Goal: Task Accomplishment & Management: Manage account settings

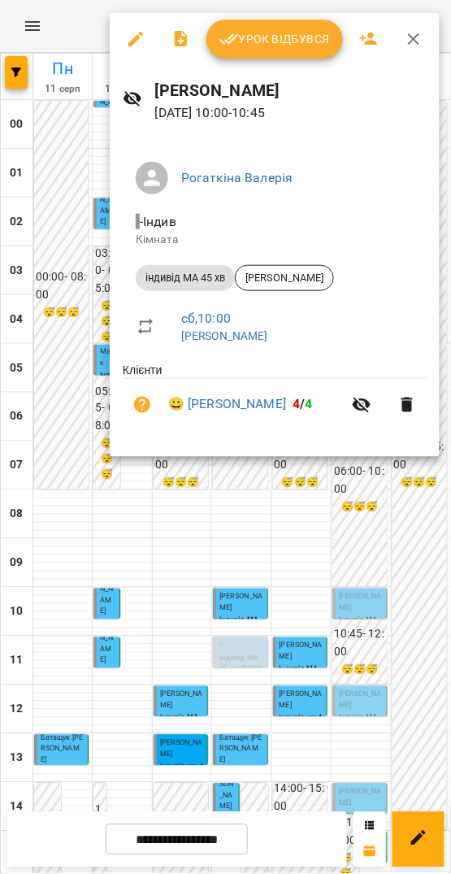
scroll to position [386, 0]
click at [384, 705] on div at bounding box center [225, 437] width 451 height 874
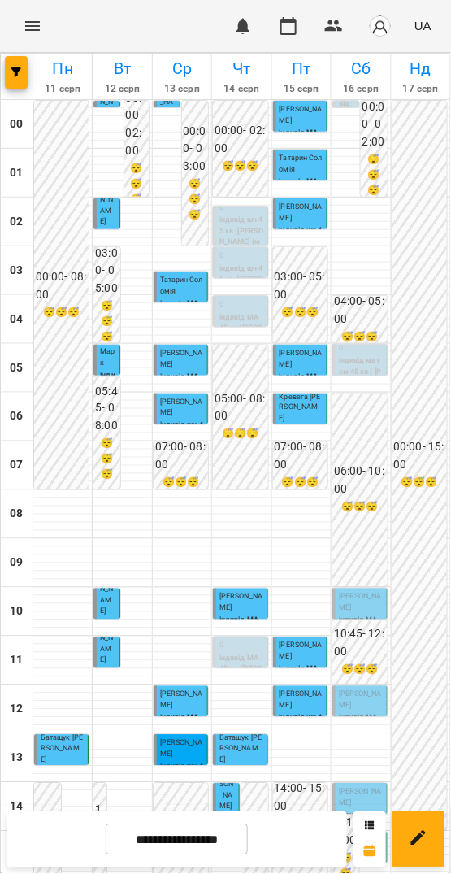
click at [364, 691] on span "[PERSON_NAME]" at bounding box center [360, 701] width 43 height 20
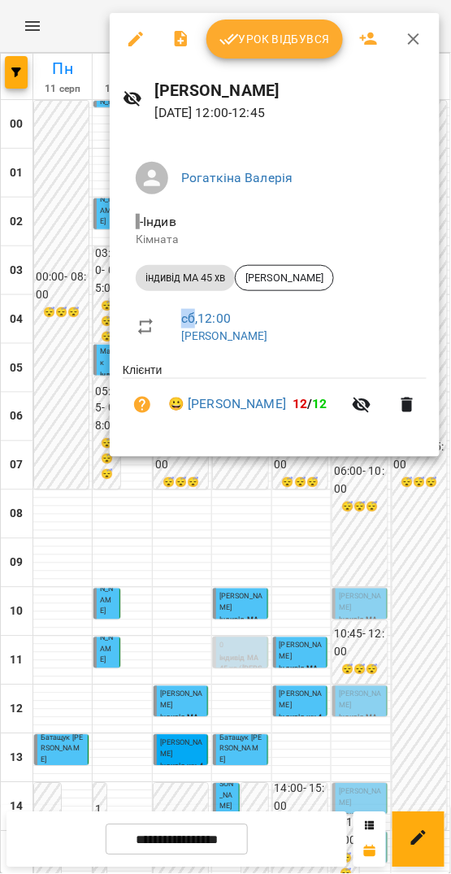
click at [253, 36] on span "Урок відбувся" at bounding box center [275, 39] width 111 height 20
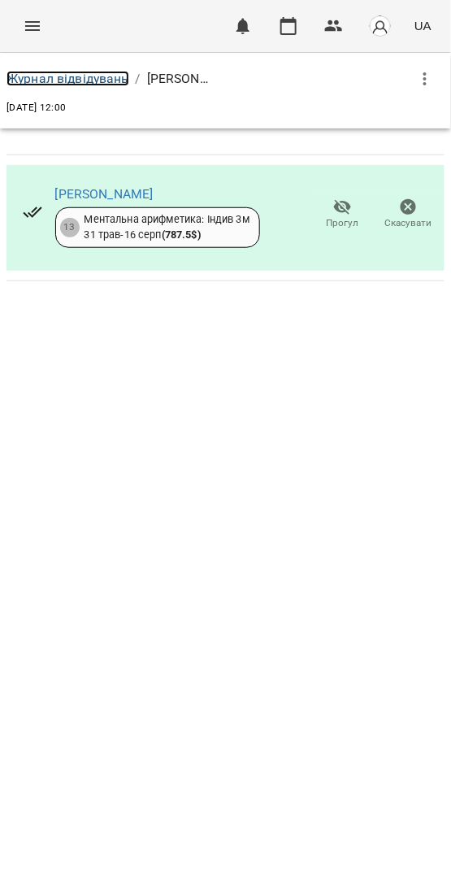
click at [102, 76] on link "Журнал відвідувань" at bounding box center [68, 78] width 123 height 15
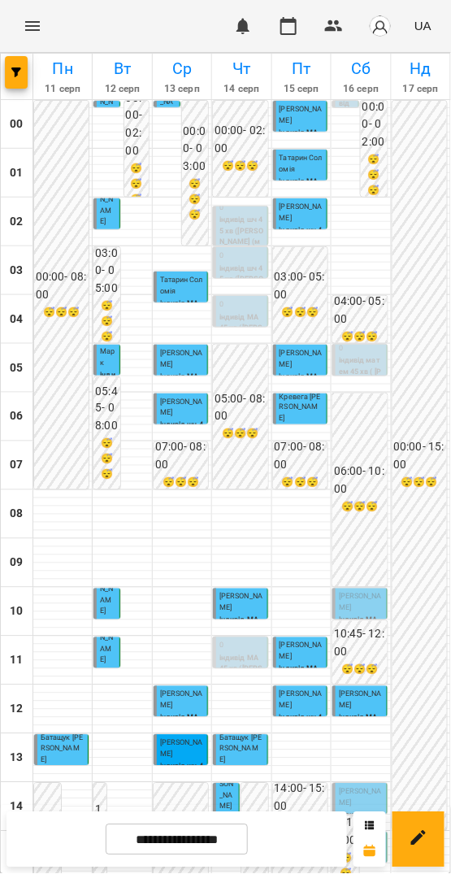
scroll to position [29, 0]
click at [342, 593] on span "Домініка Бондаревська" at bounding box center [360, 603] width 43 height 20
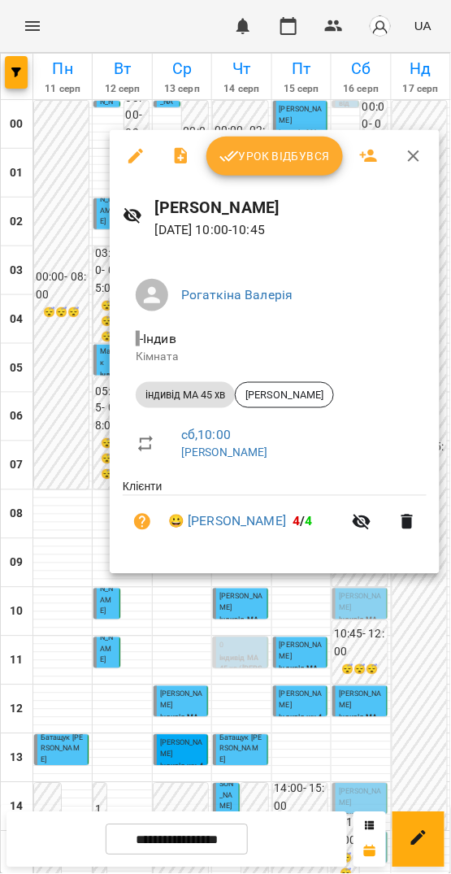
click at [137, 159] on icon "button" at bounding box center [136, 156] width 20 height 20
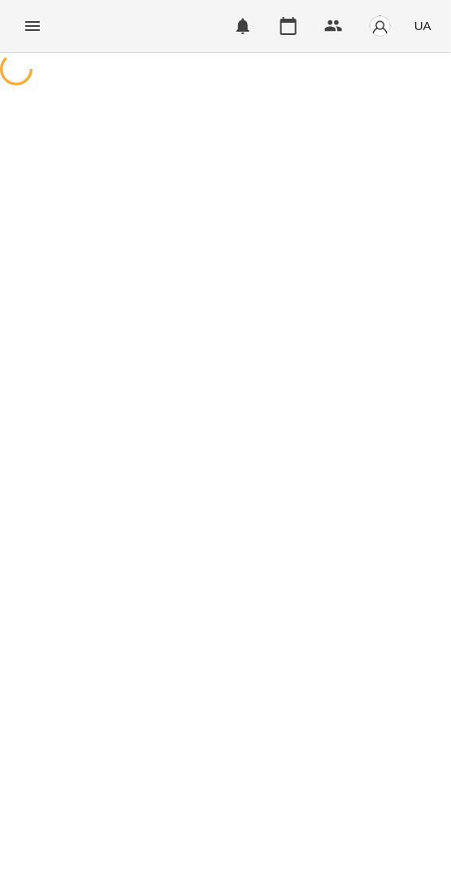
select select "**********"
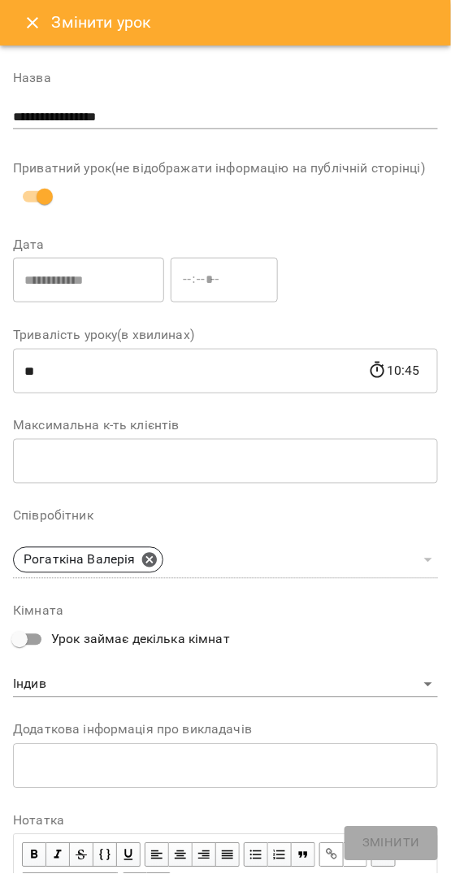
click at [17, 30] on button "Close" at bounding box center [32, 22] width 39 height 39
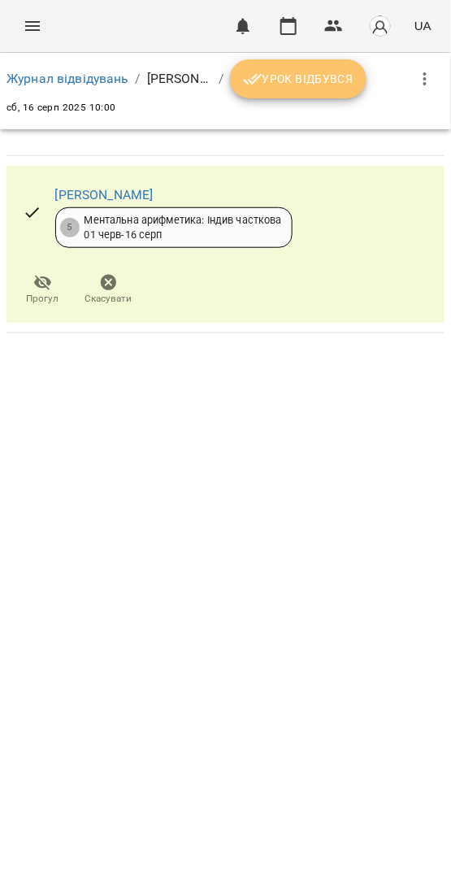
click at [322, 72] on span "Урок відбувся" at bounding box center [298, 79] width 111 height 20
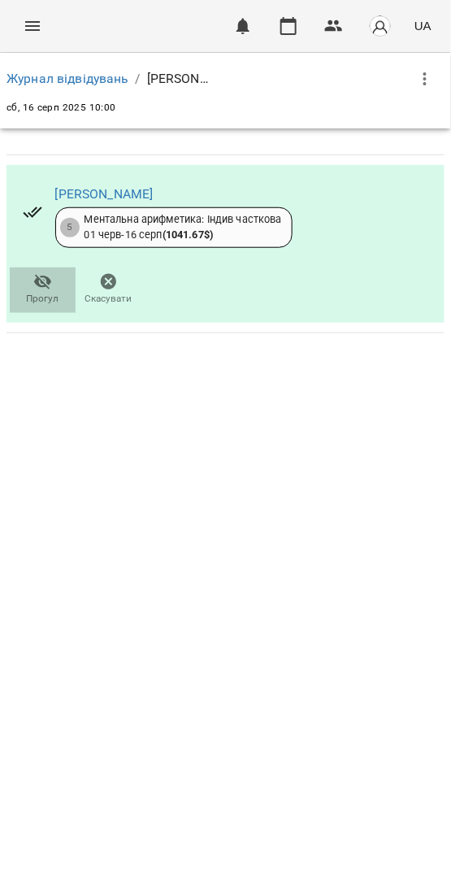
click at [33, 280] on icon "button" at bounding box center [43, 282] width 20 height 20
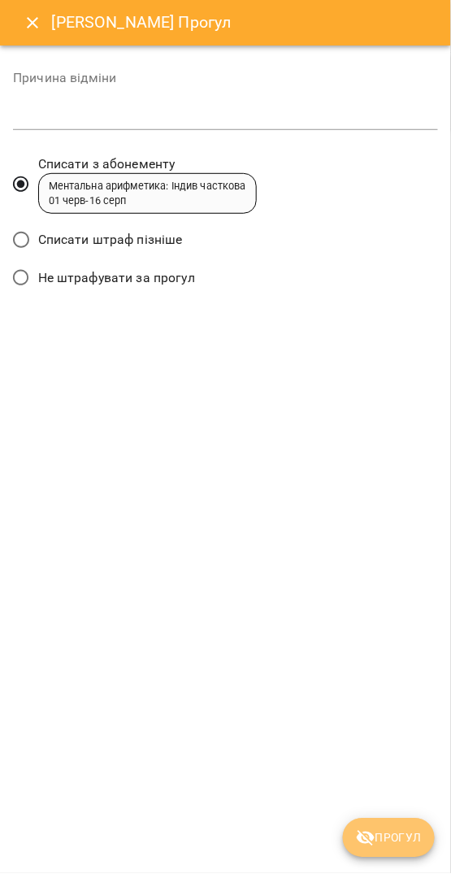
click at [390, 843] on span "Прогул" at bounding box center [389, 839] width 66 height 20
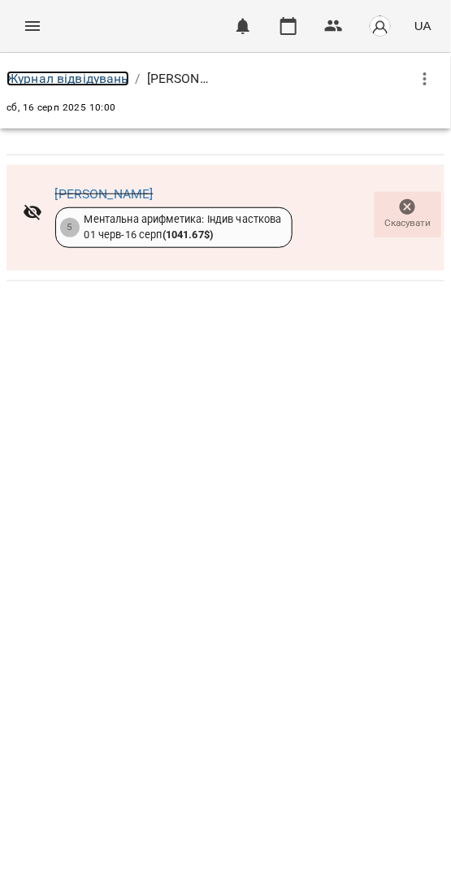
click at [104, 76] on link "Журнал відвідувань" at bounding box center [68, 78] width 123 height 15
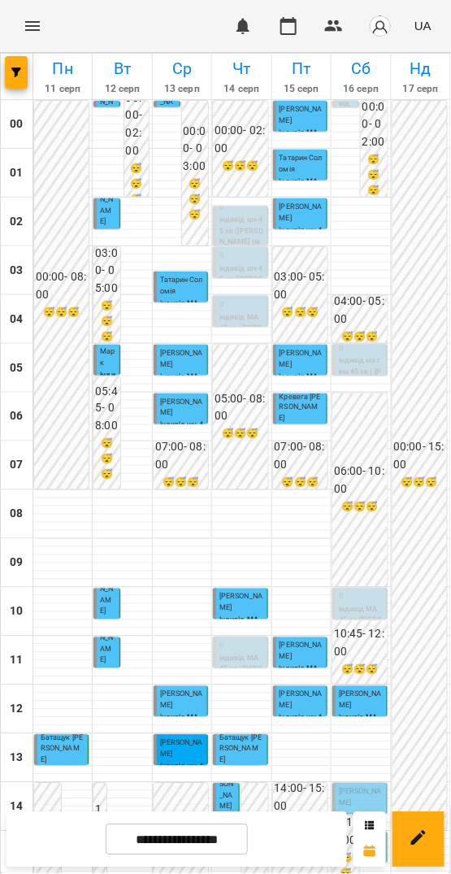
scroll to position [408, 0]
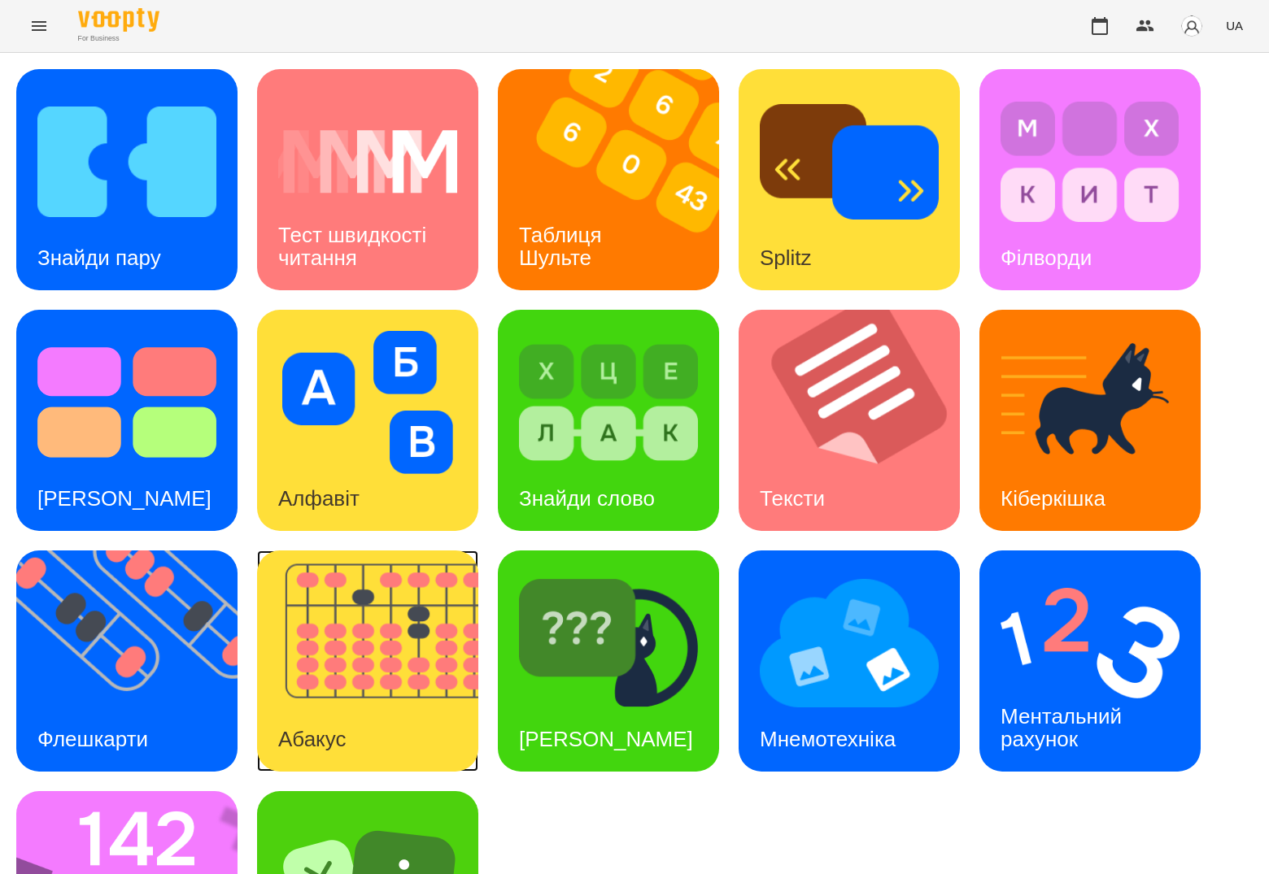
click at [351, 609] on img at bounding box center [378, 661] width 242 height 221
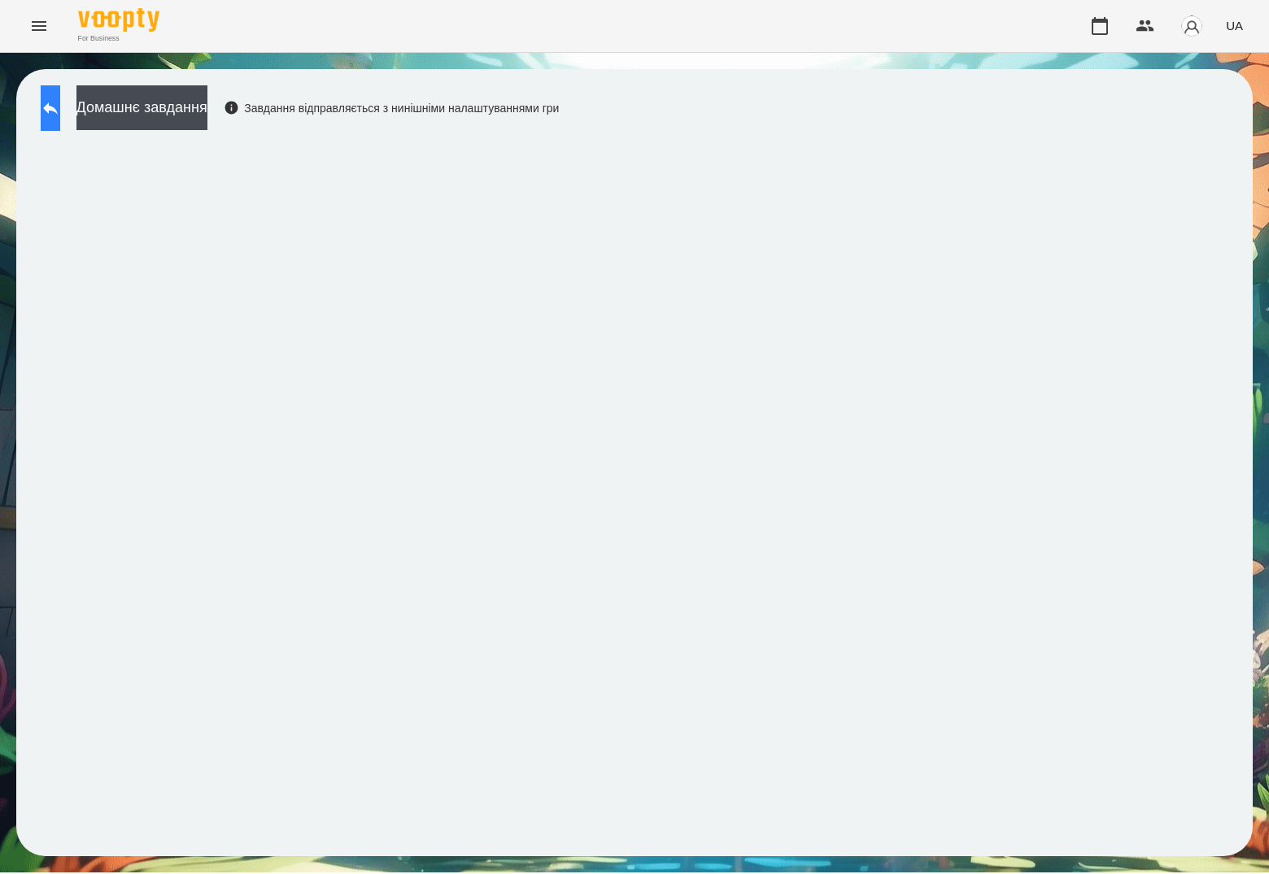
click at [60, 107] on icon at bounding box center [51, 108] width 20 height 20
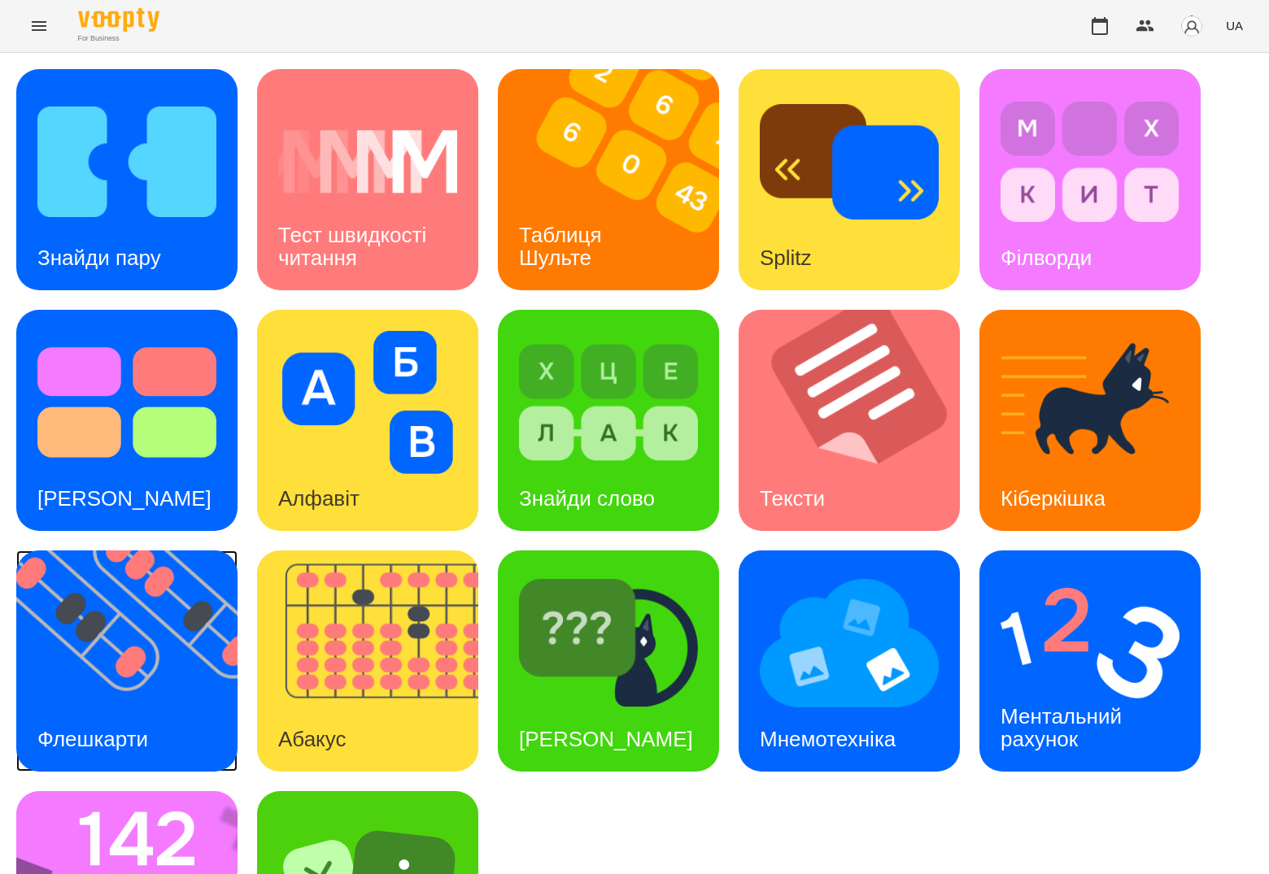
click at [133, 669] on img at bounding box center [137, 661] width 242 height 221
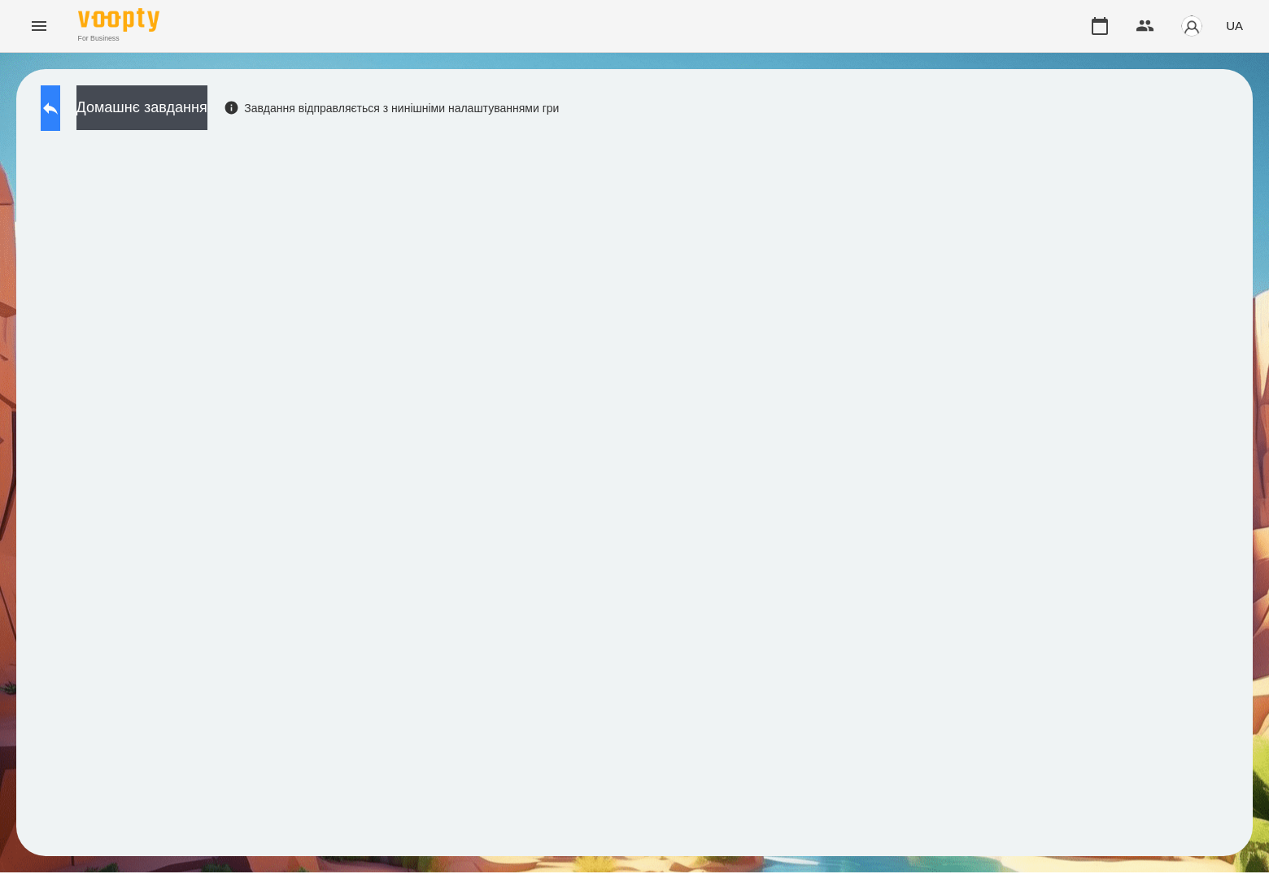
click at [60, 115] on icon at bounding box center [51, 108] width 20 height 20
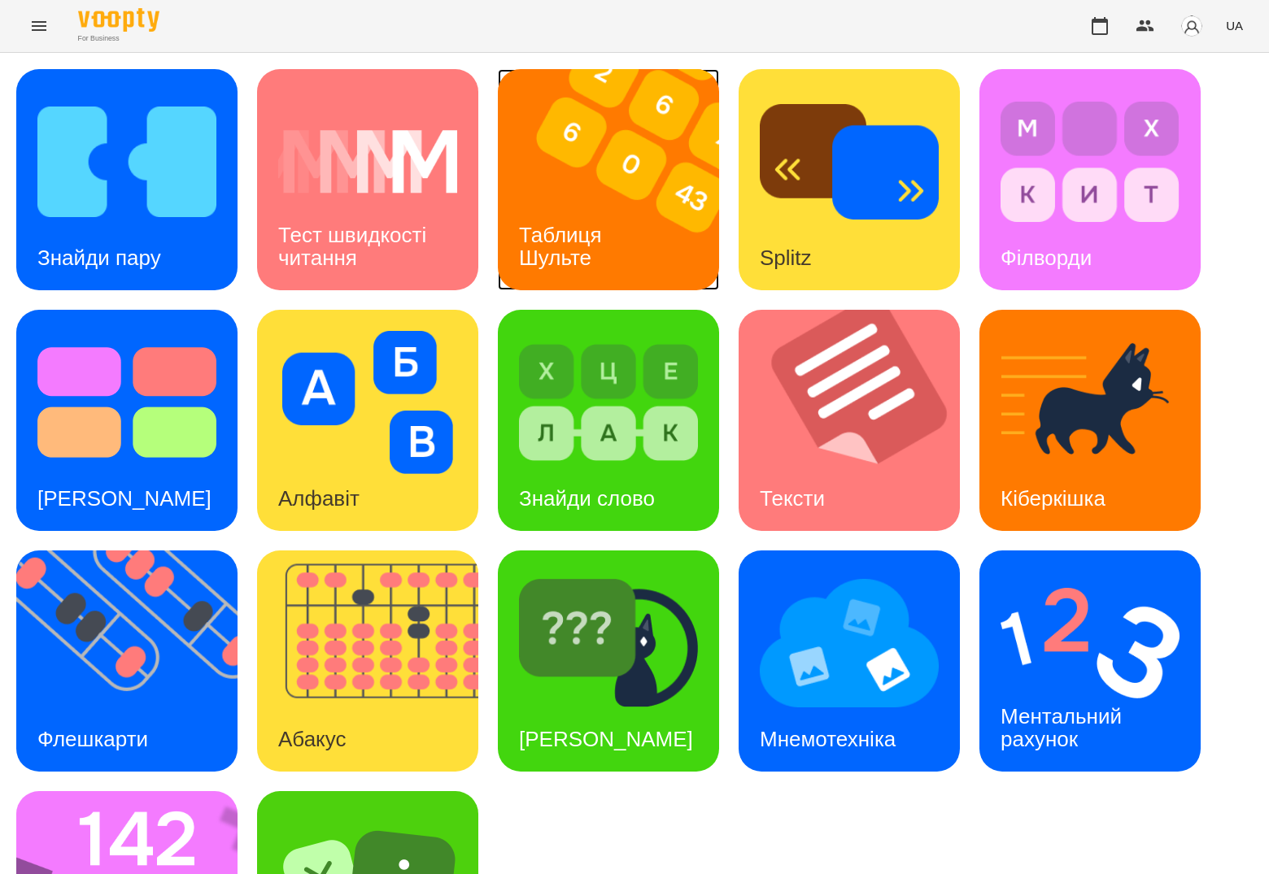
click at [621, 198] on img at bounding box center [619, 179] width 242 height 221
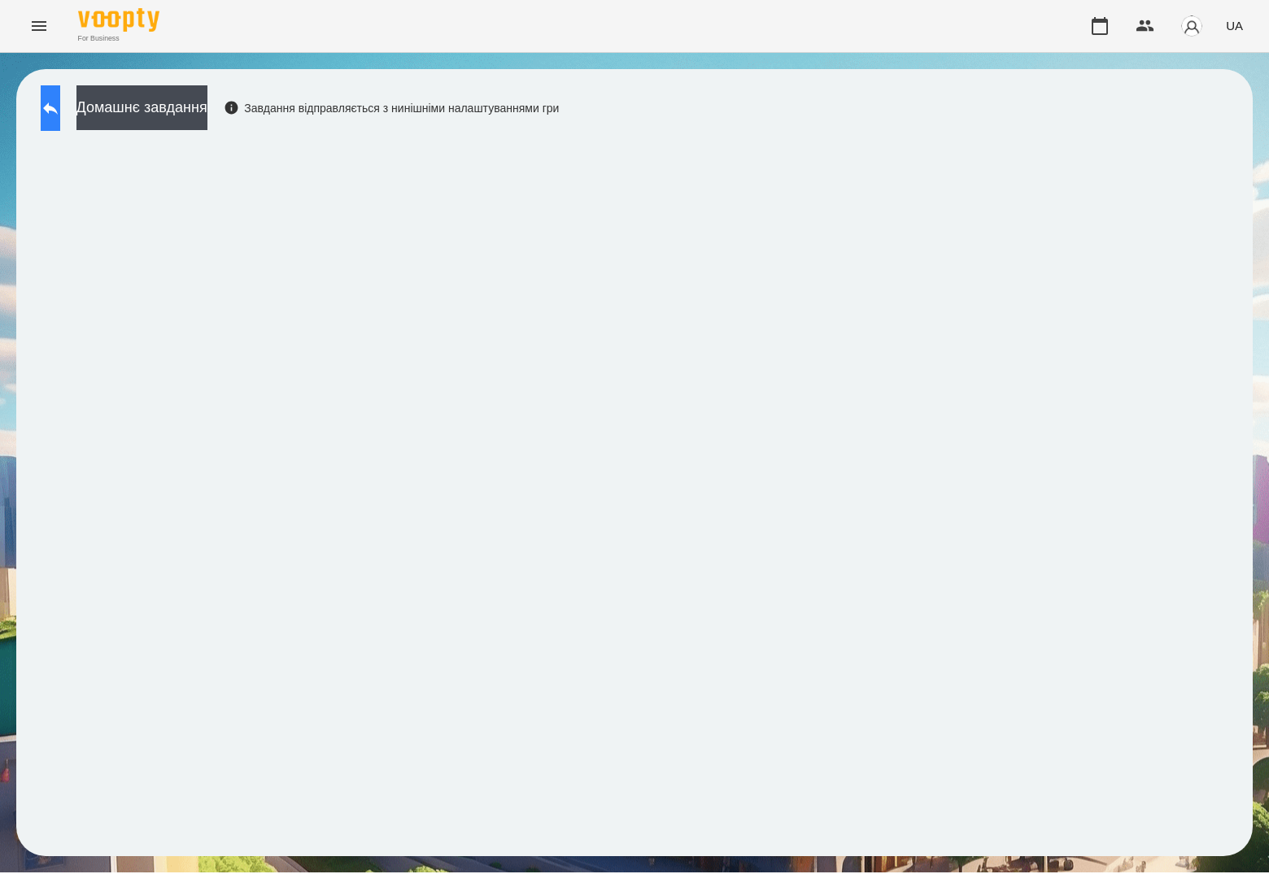
click at [60, 111] on icon at bounding box center [51, 108] width 20 height 20
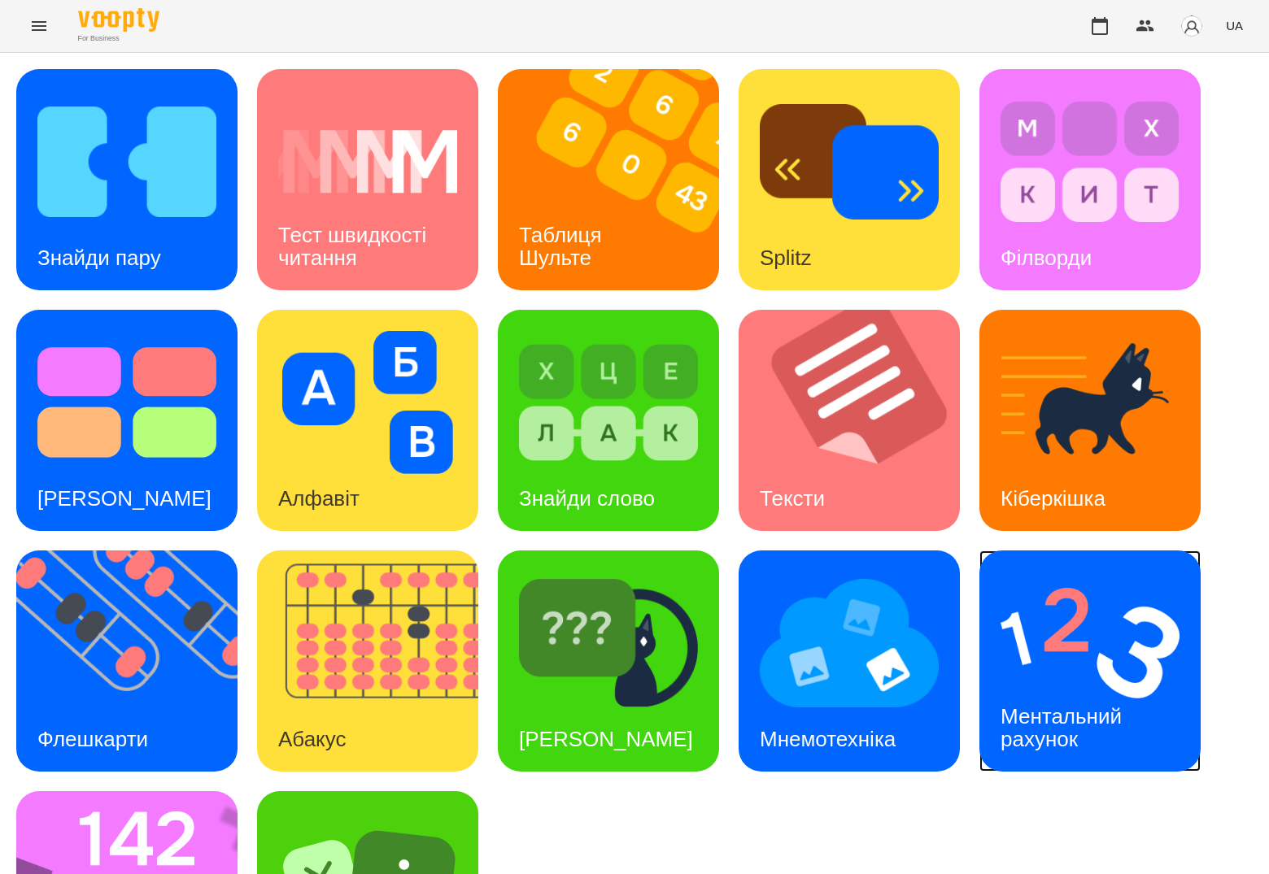
click at [1058, 691] on div "Ментальний рахунок" at bounding box center [1063, 728] width 169 height 87
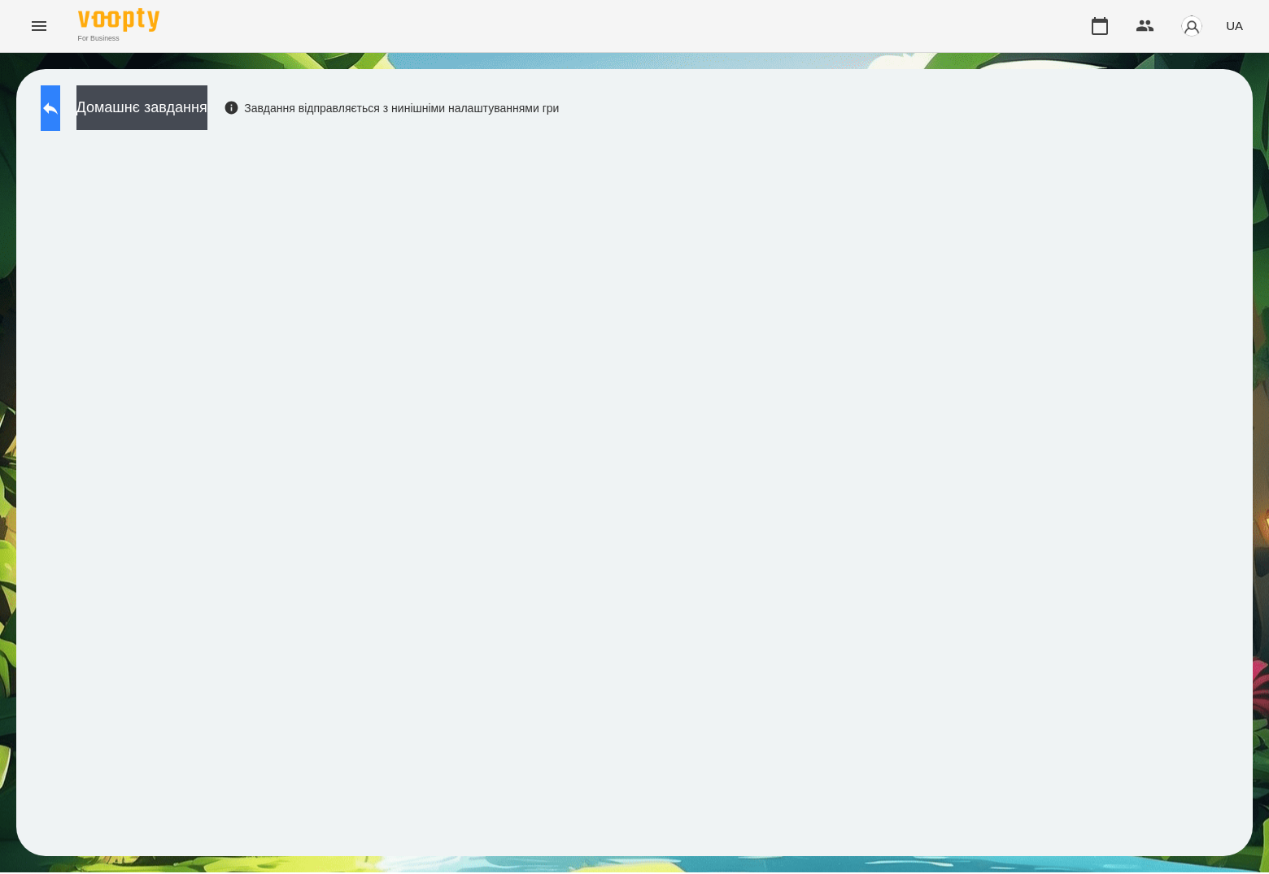
click at [60, 117] on button at bounding box center [51, 108] width 20 height 46
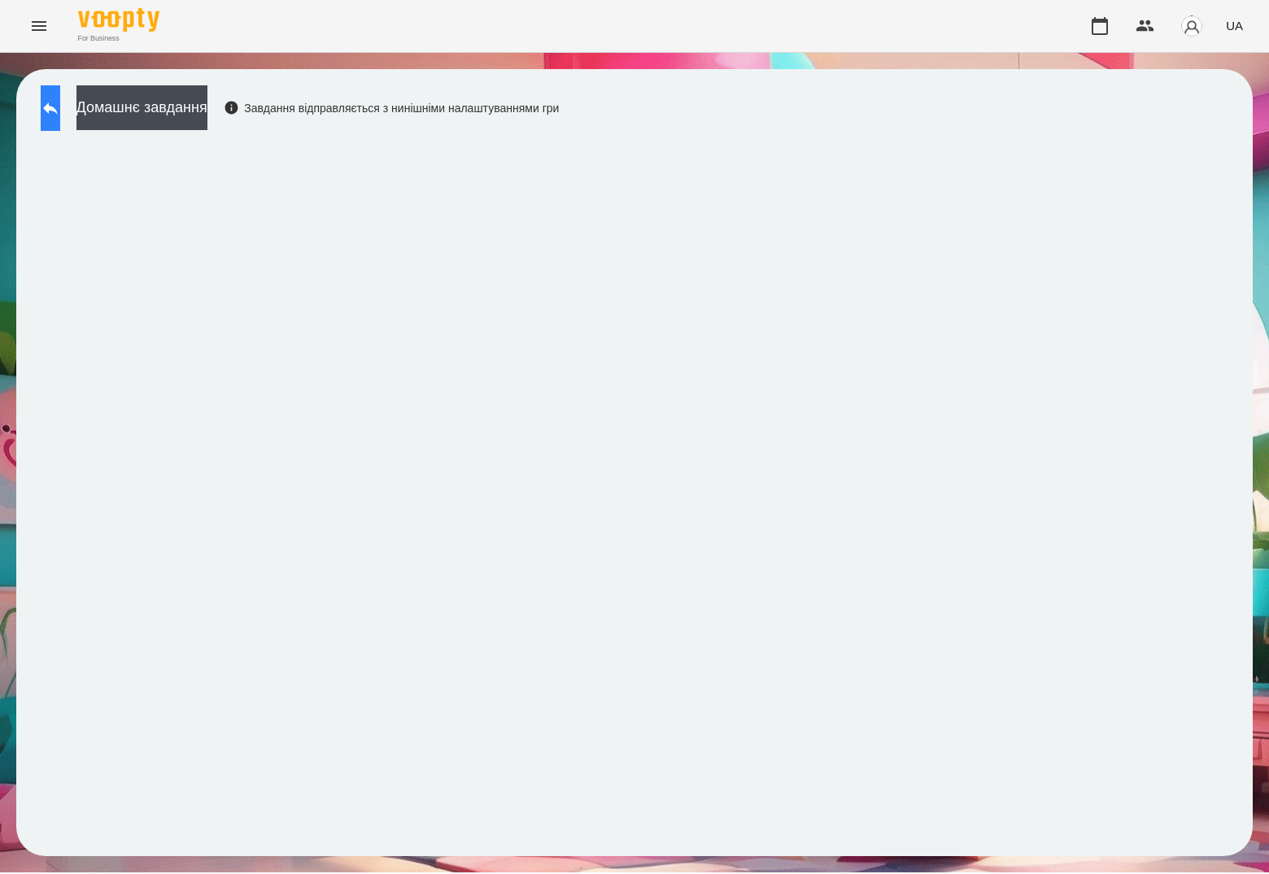
click at [58, 107] on icon at bounding box center [51, 108] width 20 height 20
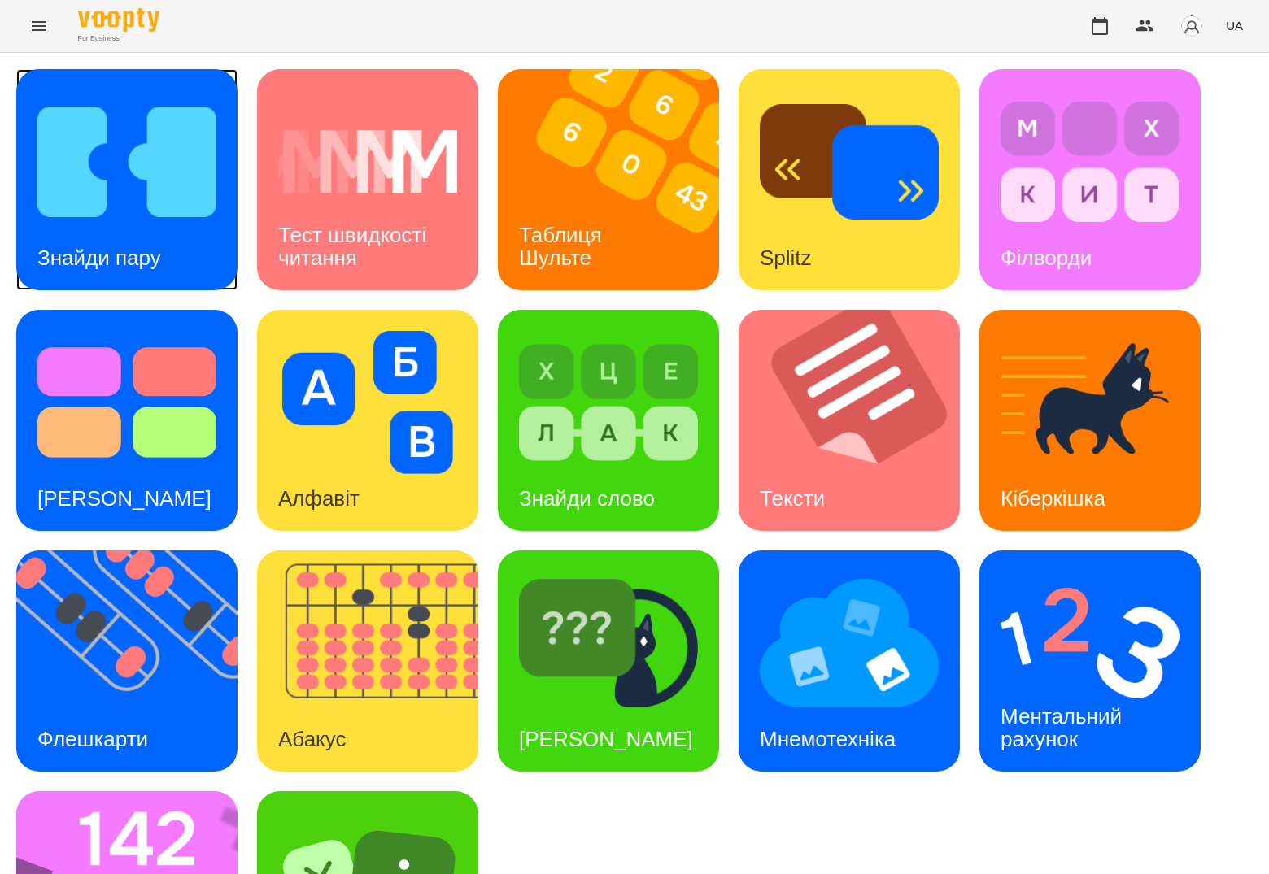
click at [58, 118] on img at bounding box center [126, 161] width 179 height 143
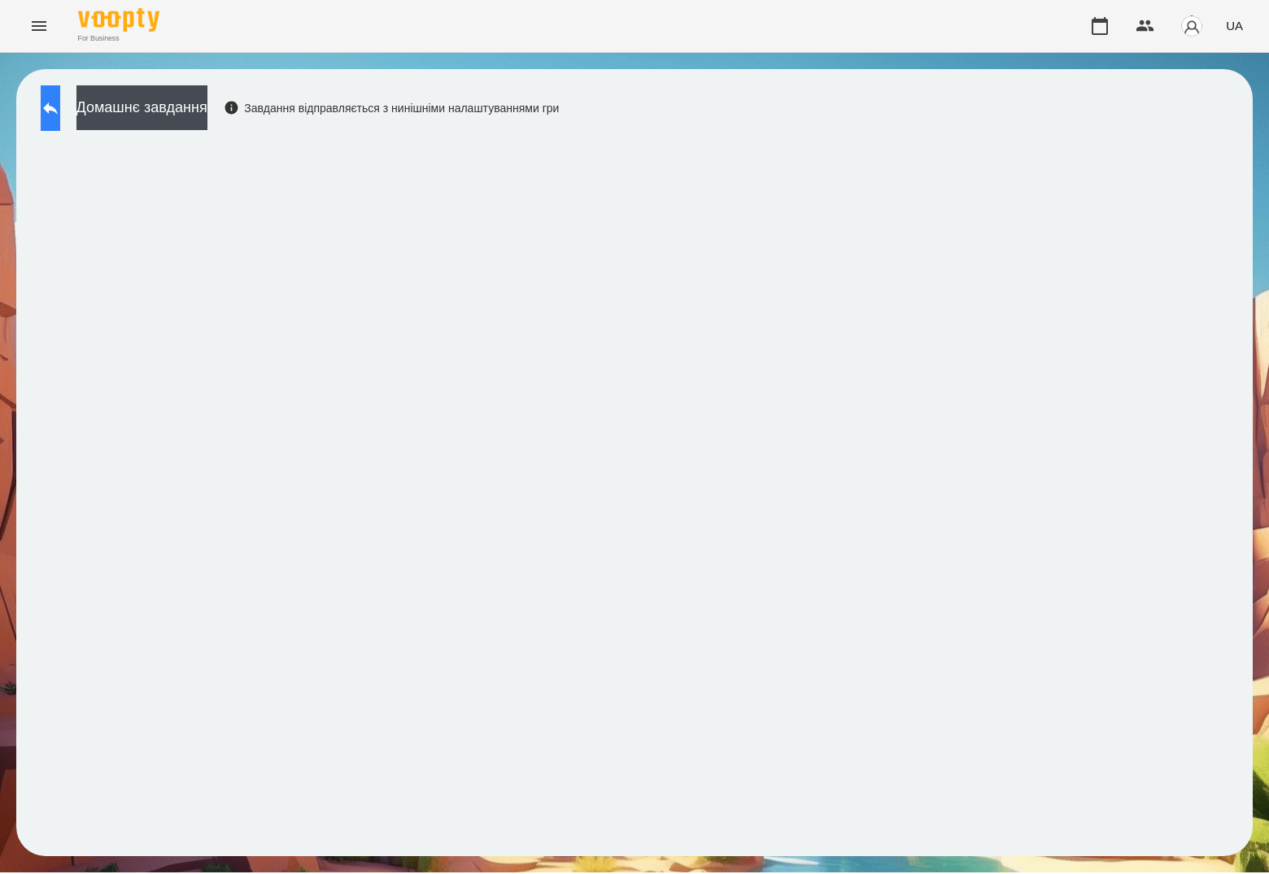
click at [60, 102] on button at bounding box center [51, 108] width 20 height 46
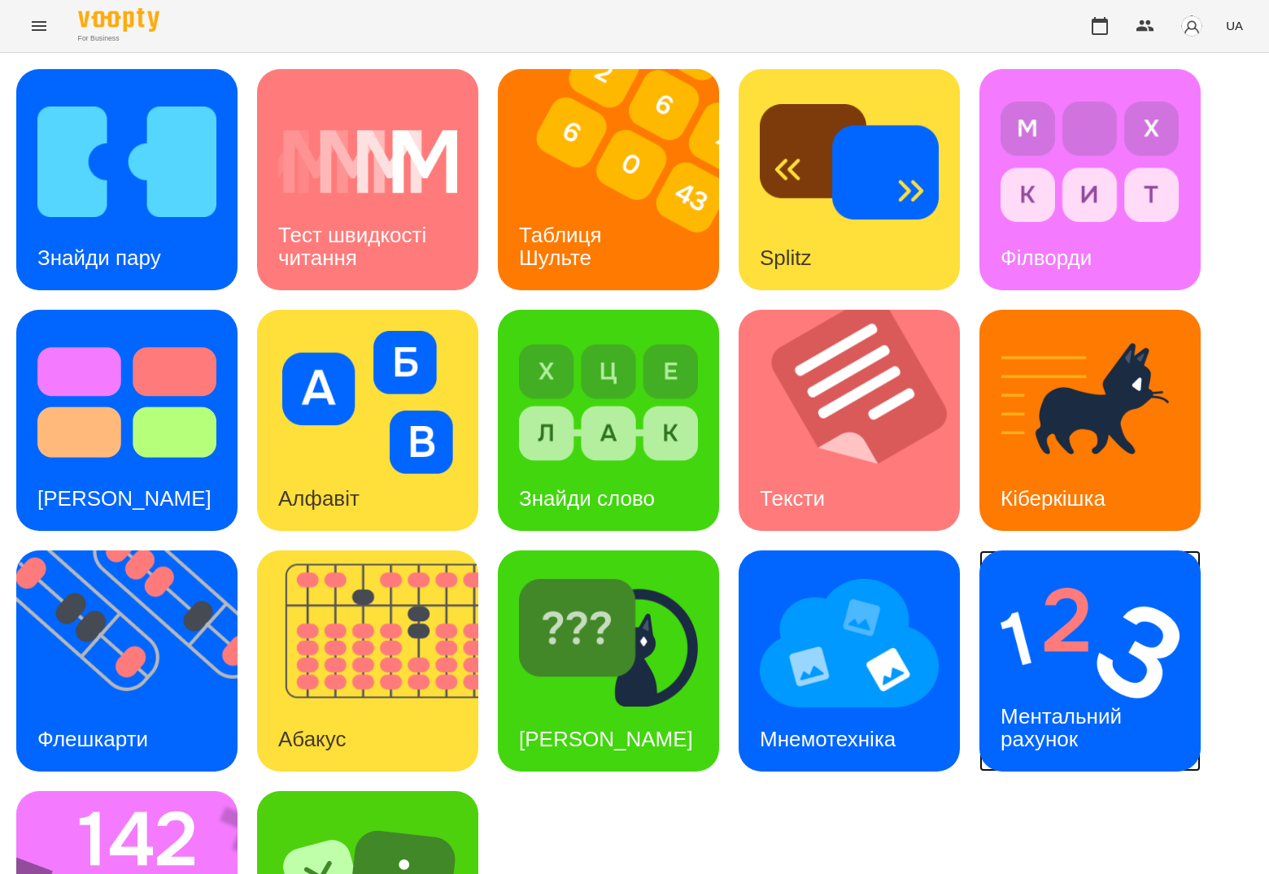
click at [1059, 670] on img at bounding box center [1089, 643] width 179 height 143
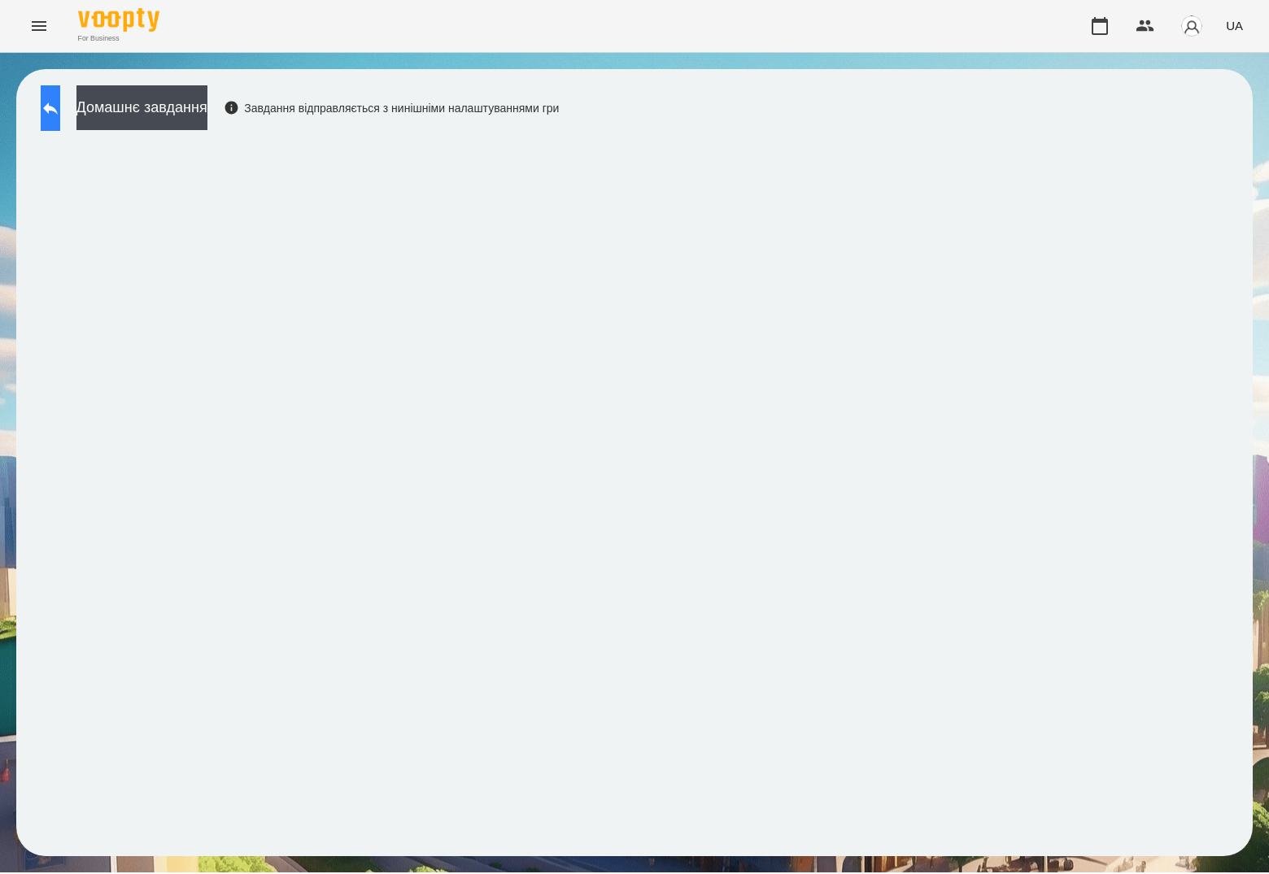
click at [48, 113] on button at bounding box center [51, 108] width 20 height 46
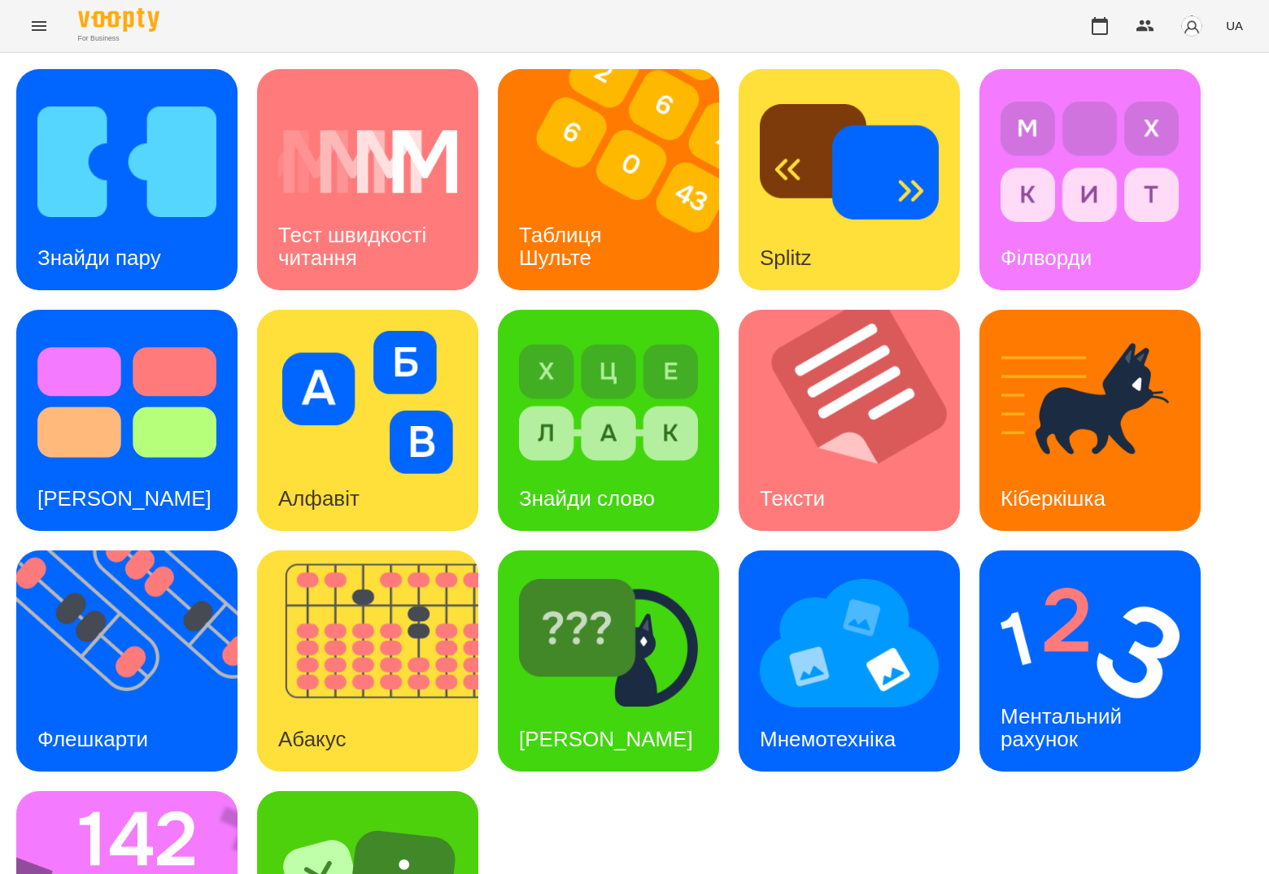
scroll to position [153, 0]
click at [589, 727] on h3 "[PERSON_NAME]" at bounding box center [606, 739] width 174 height 24
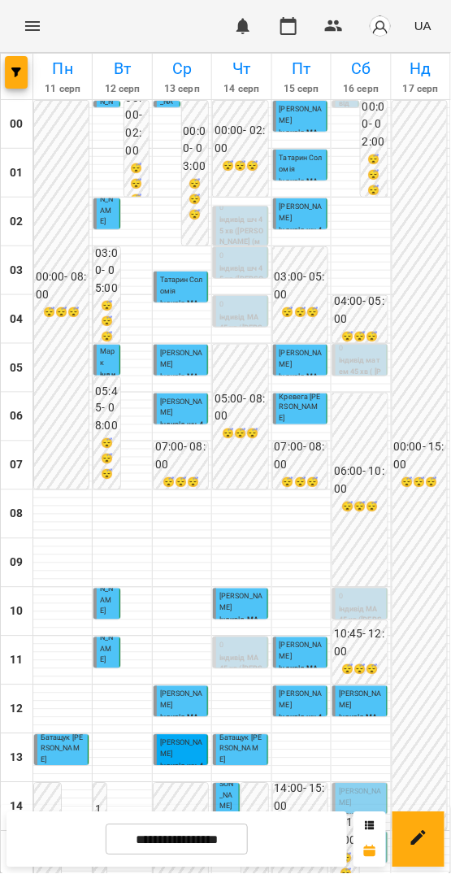
scroll to position [469, 0]
click at [368, 814] on p "індивід МА 45 хв (Биструхін Єгор )" at bounding box center [376, 869] width 16 height 110
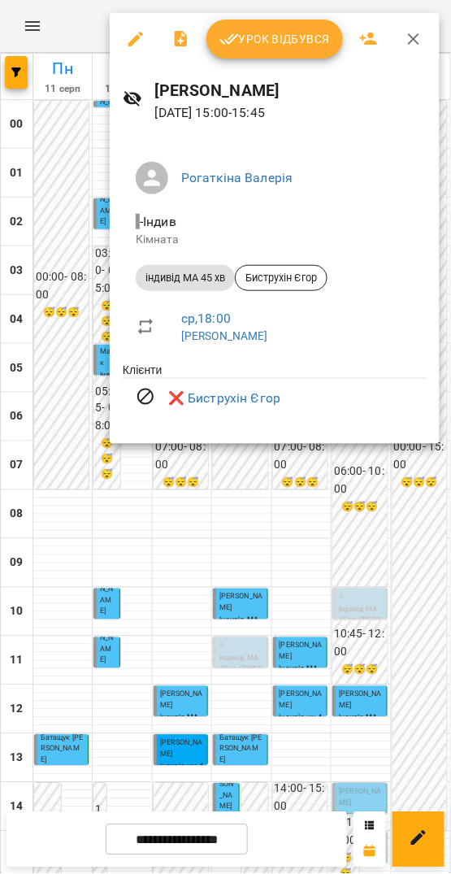
click at [347, 364] on div at bounding box center [347, 364] width 0 height 0
click at [323, 634] on div at bounding box center [225, 437] width 451 height 874
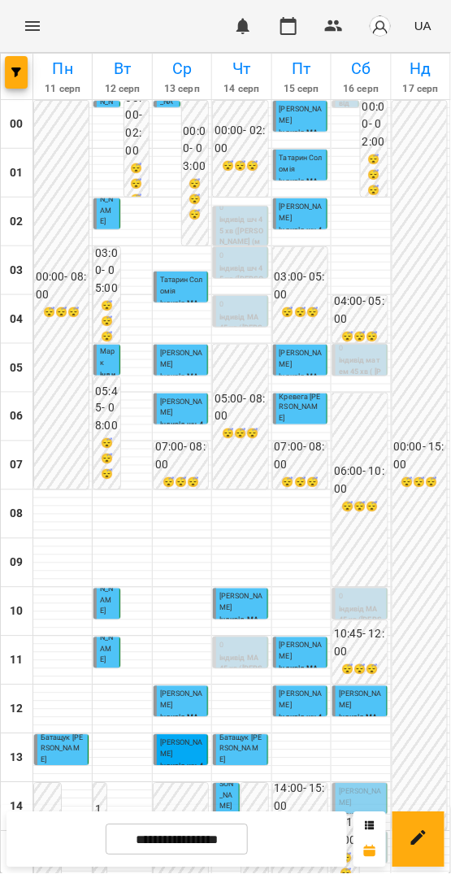
click at [343, 787] on p "Сафат Даніель" at bounding box center [361, 798] width 44 height 22
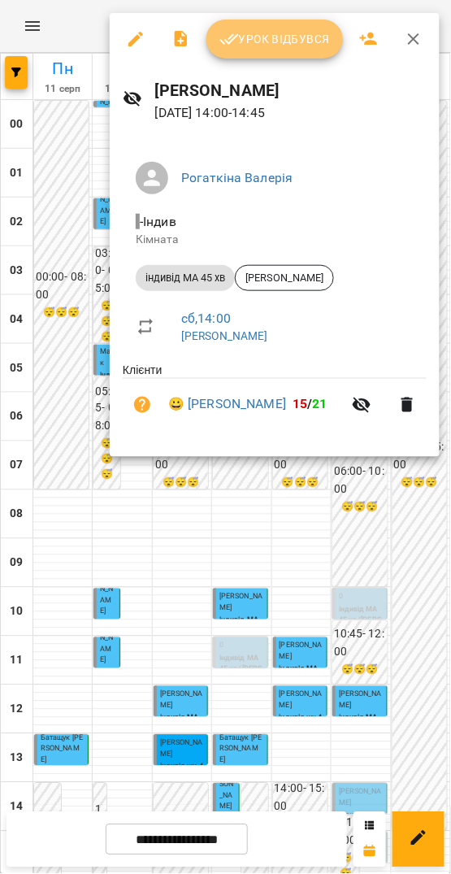
click at [286, 38] on span "Урок відбувся" at bounding box center [275, 39] width 111 height 20
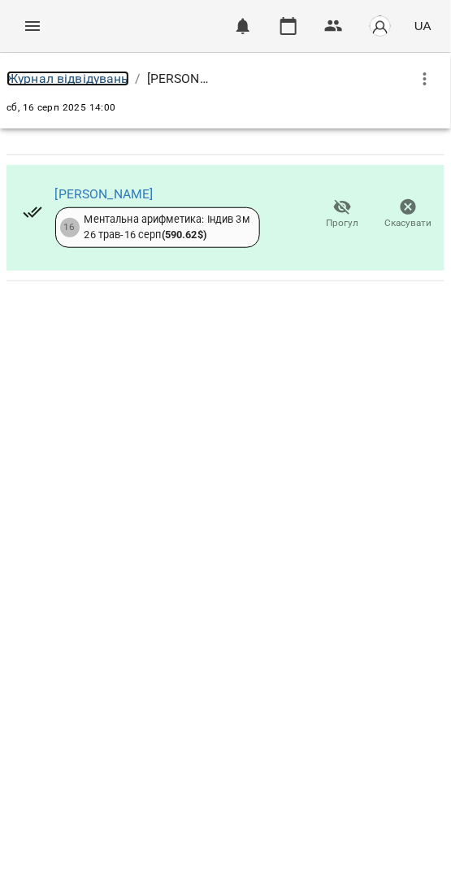
click at [37, 72] on link "Журнал відвідувань" at bounding box center [68, 78] width 123 height 15
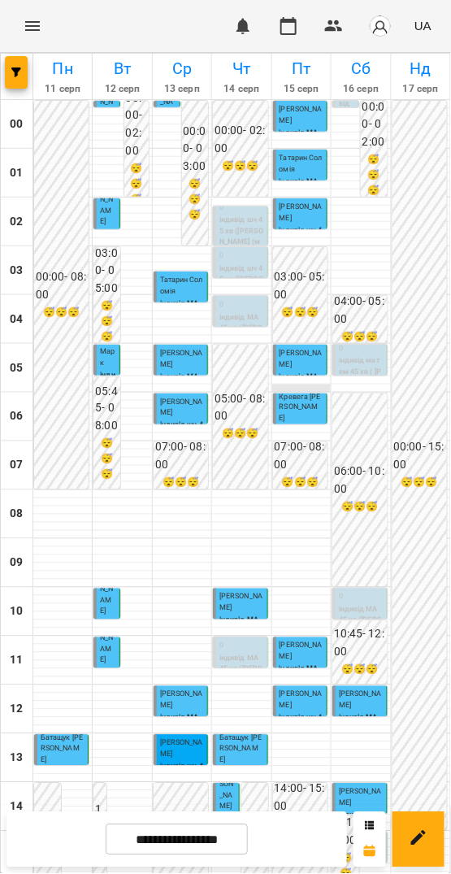
scroll to position [469, 0]
click at [117, 840] on input "**********" at bounding box center [177, 841] width 142 height 32
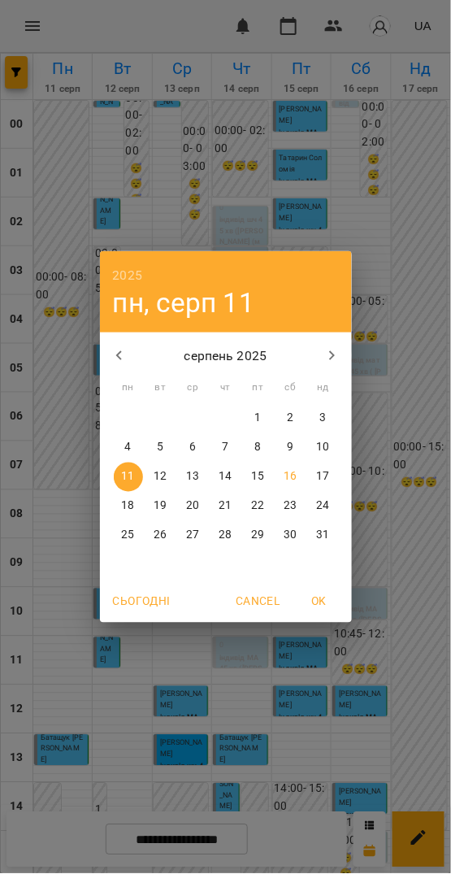
click at [134, 509] on p "18" at bounding box center [127, 507] width 13 height 16
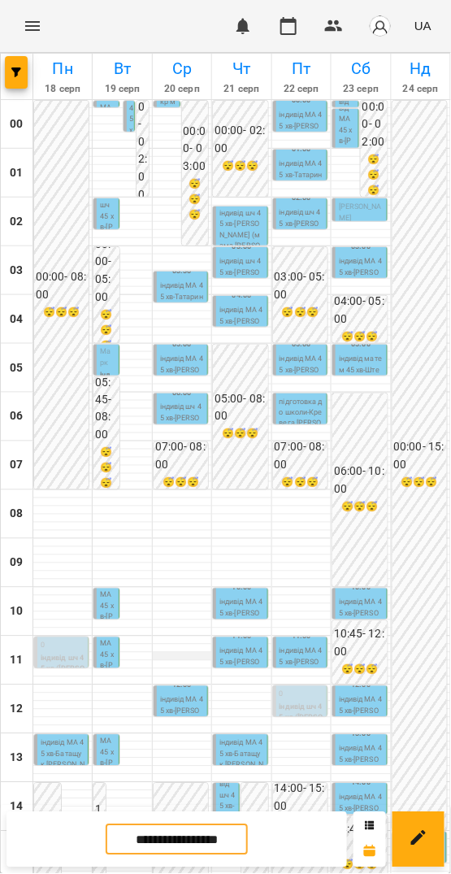
scroll to position [0, 0]
click at [131, 833] on input "**********" at bounding box center [177, 841] width 142 height 32
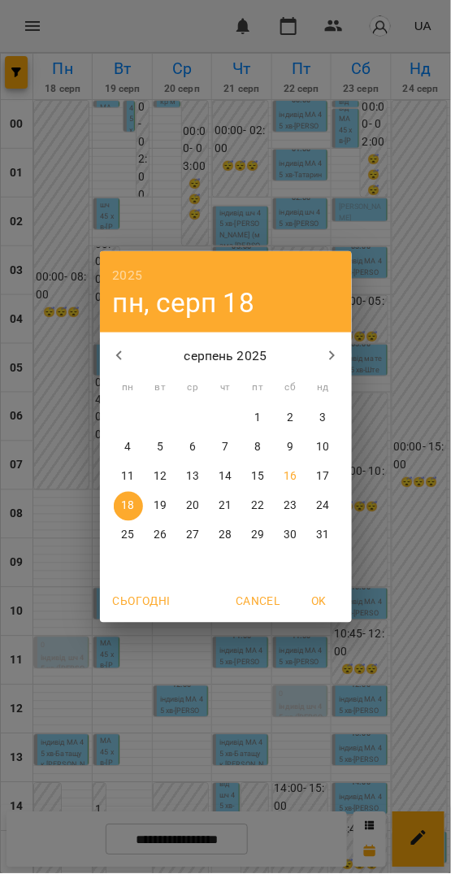
click at [124, 477] on p "11" at bounding box center [127, 477] width 13 height 16
type input "**********"
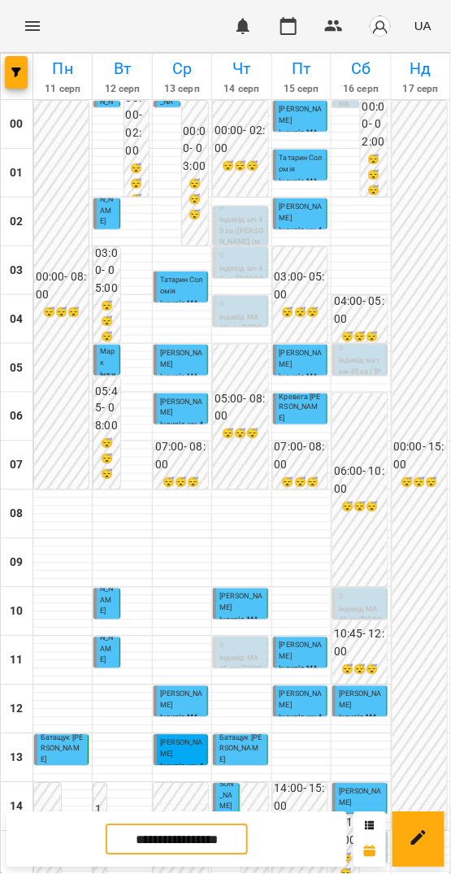
click at [237, 267] on p "індивід шч 45 хв (Тимур Хаіров)" at bounding box center [242, 280] width 44 height 33
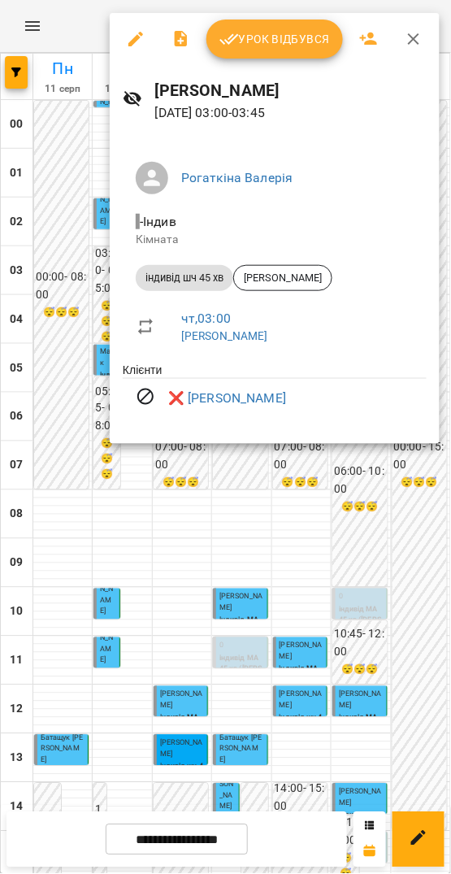
click at [241, 474] on div at bounding box center [225, 437] width 451 height 874
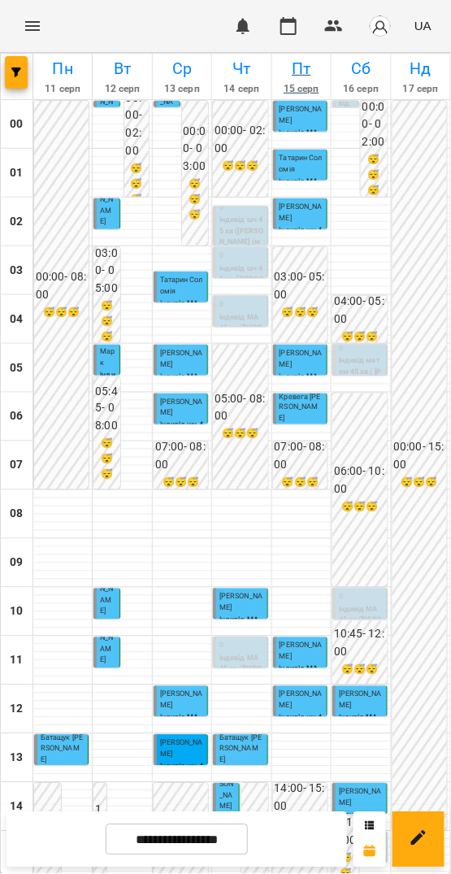
scroll to position [469, 0]
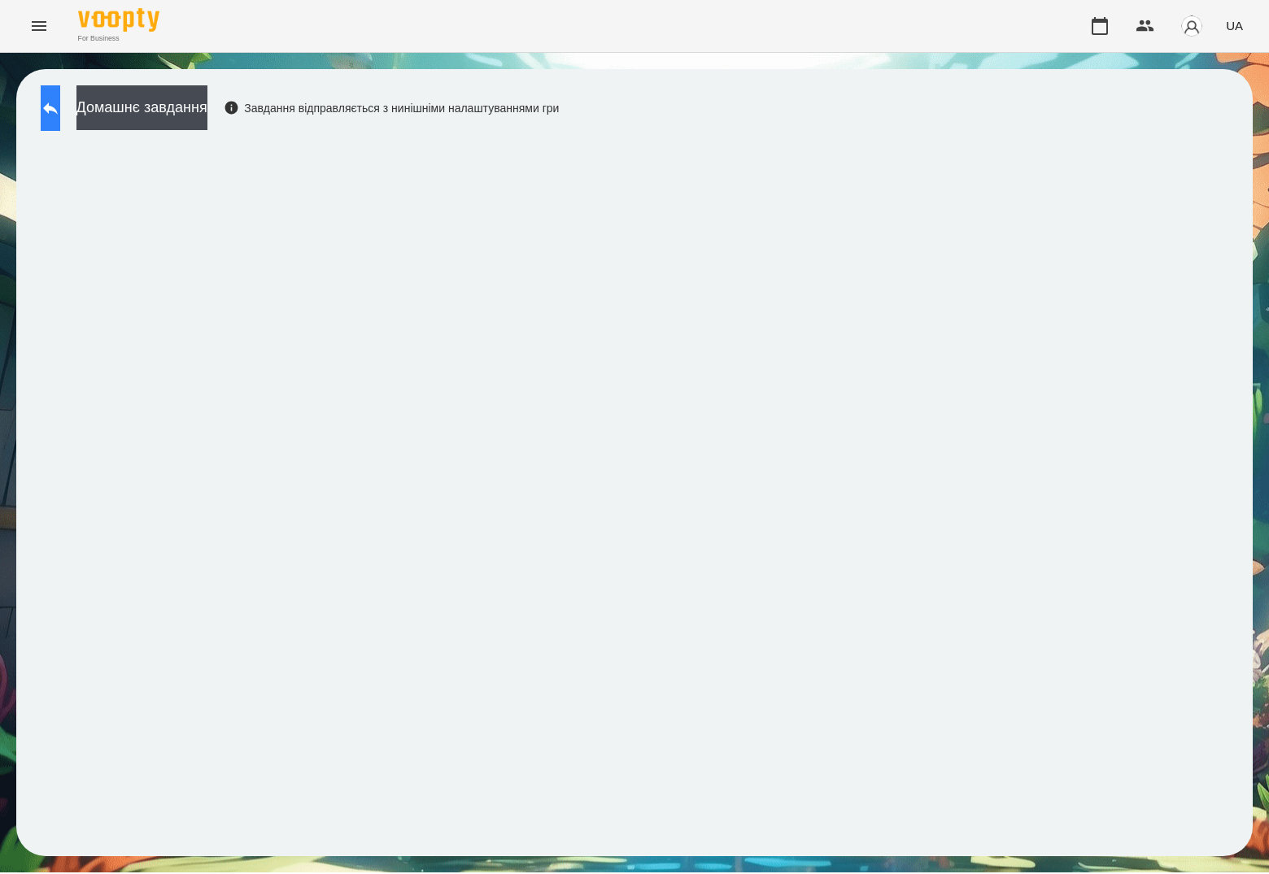
click at [60, 102] on button at bounding box center [51, 108] width 20 height 46
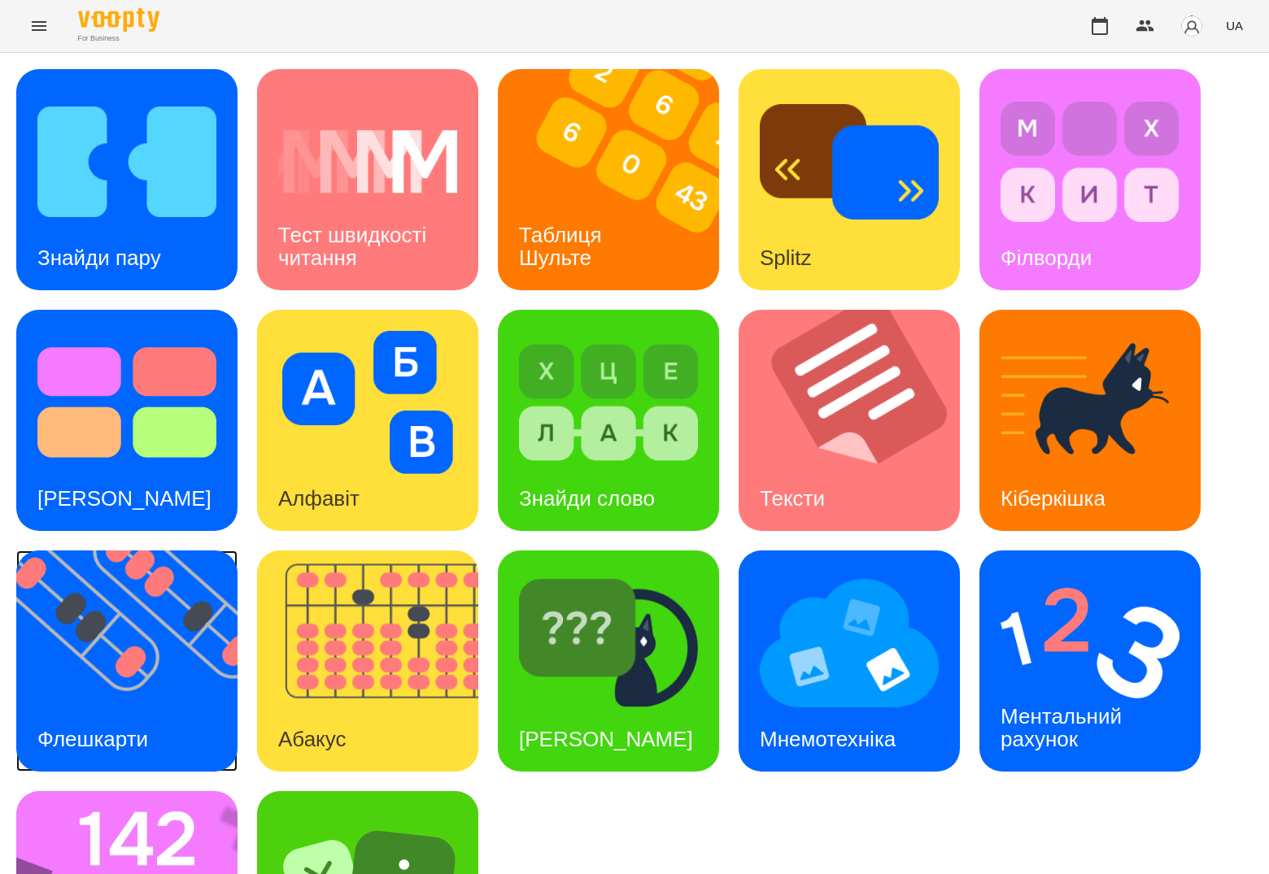
click at [202, 639] on img at bounding box center [137, 661] width 242 height 221
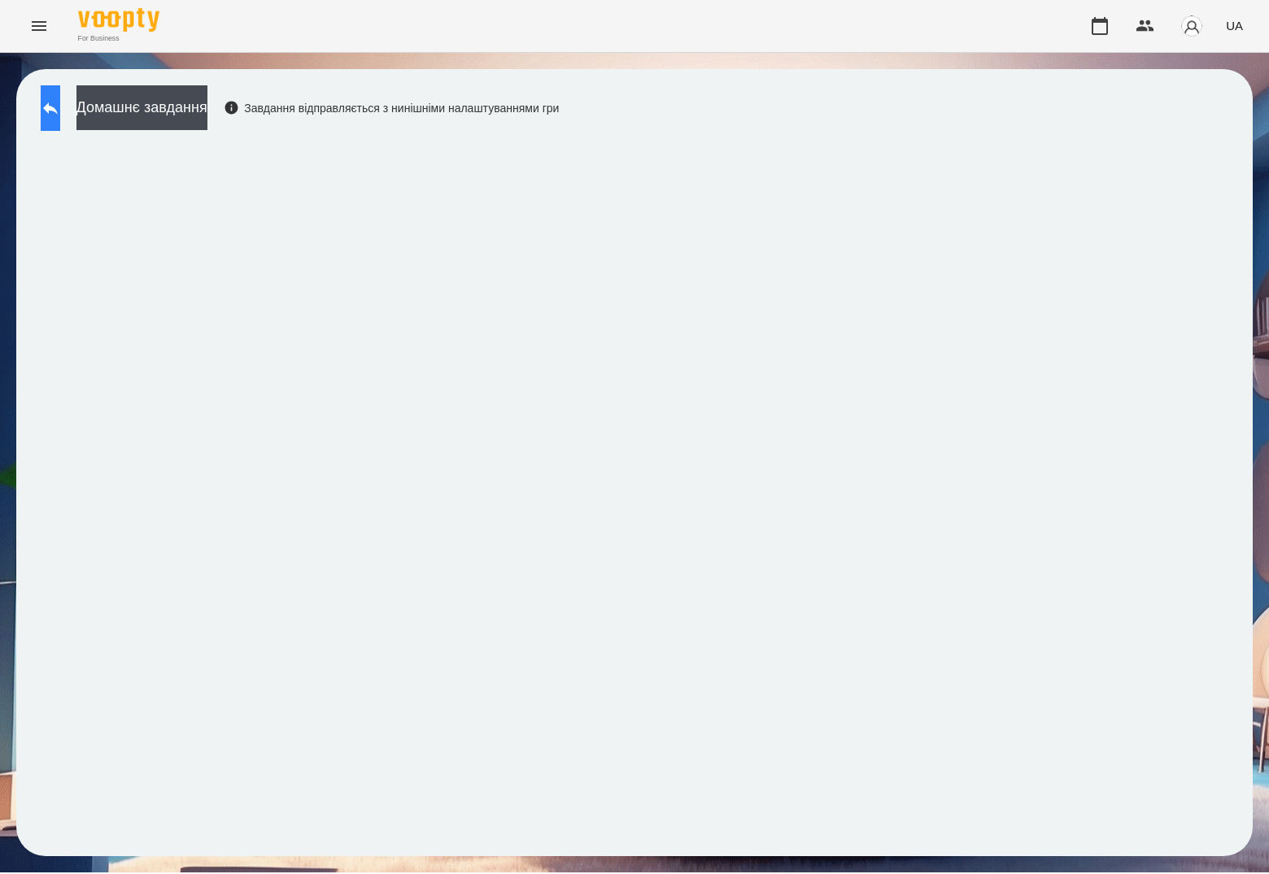
click at [60, 92] on button at bounding box center [51, 108] width 20 height 46
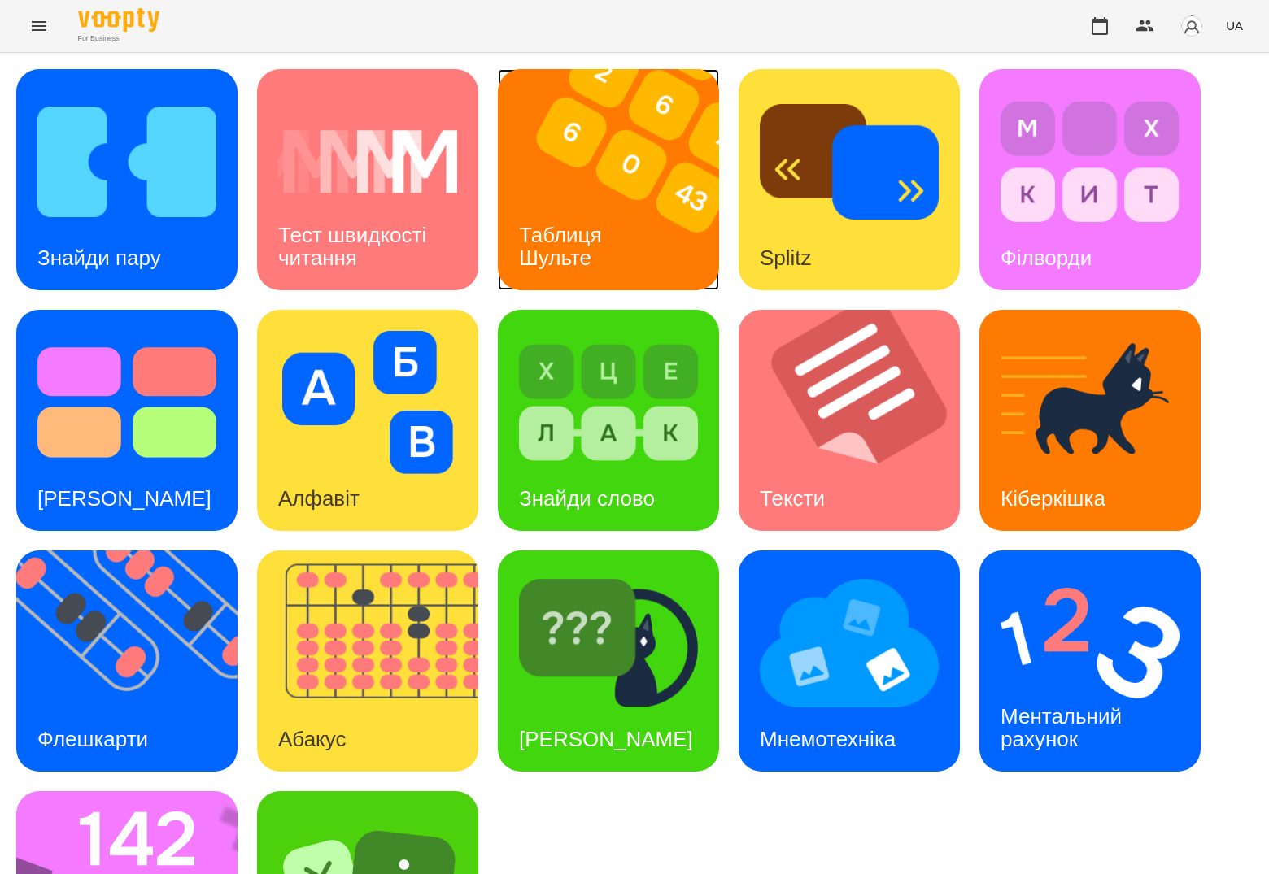
click at [630, 223] on img at bounding box center [619, 179] width 242 height 221
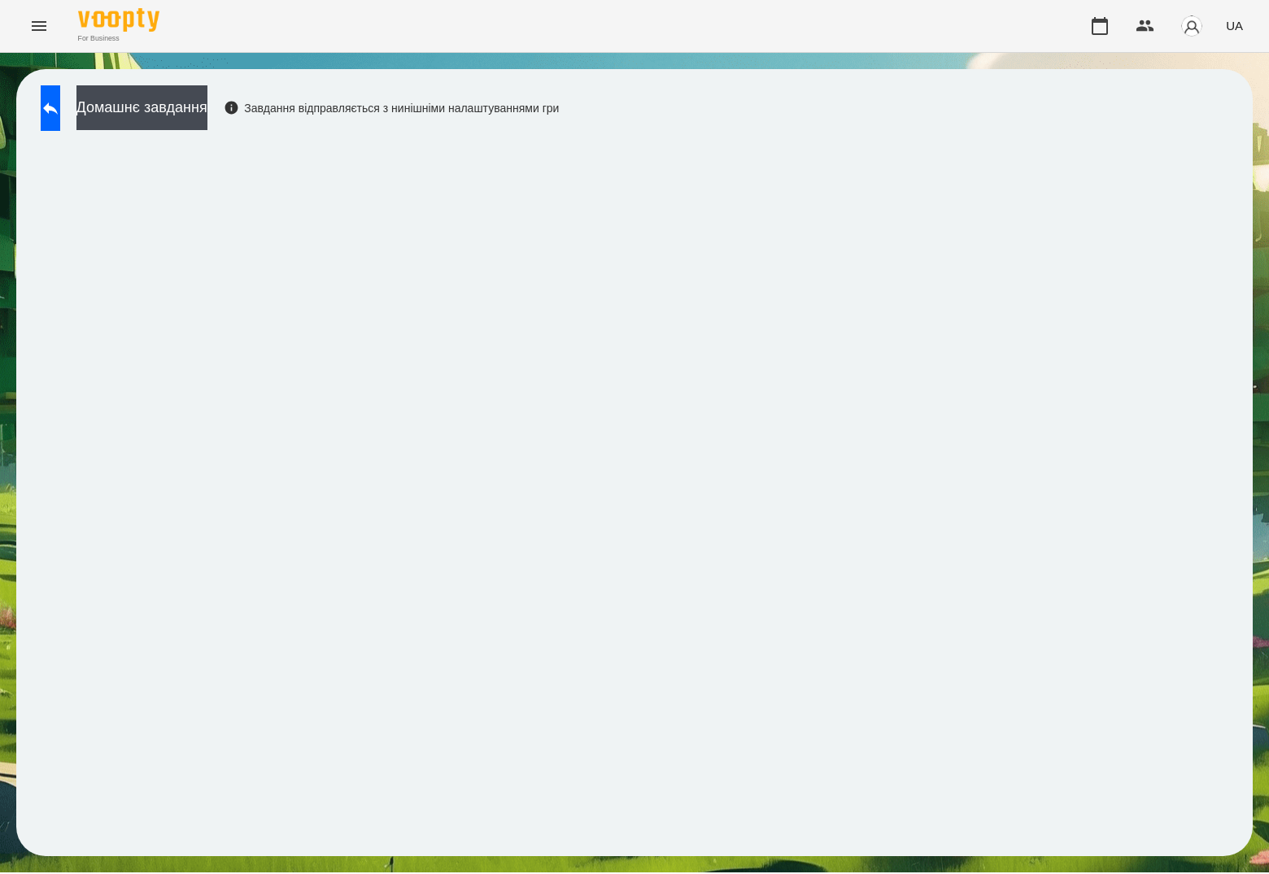
click at [831, 84] on div "Домашнє завдання Завдання відправляється з нинішніми налаштуваннями гри" at bounding box center [634, 462] width 1236 height 787
click at [60, 111] on button at bounding box center [51, 108] width 20 height 46
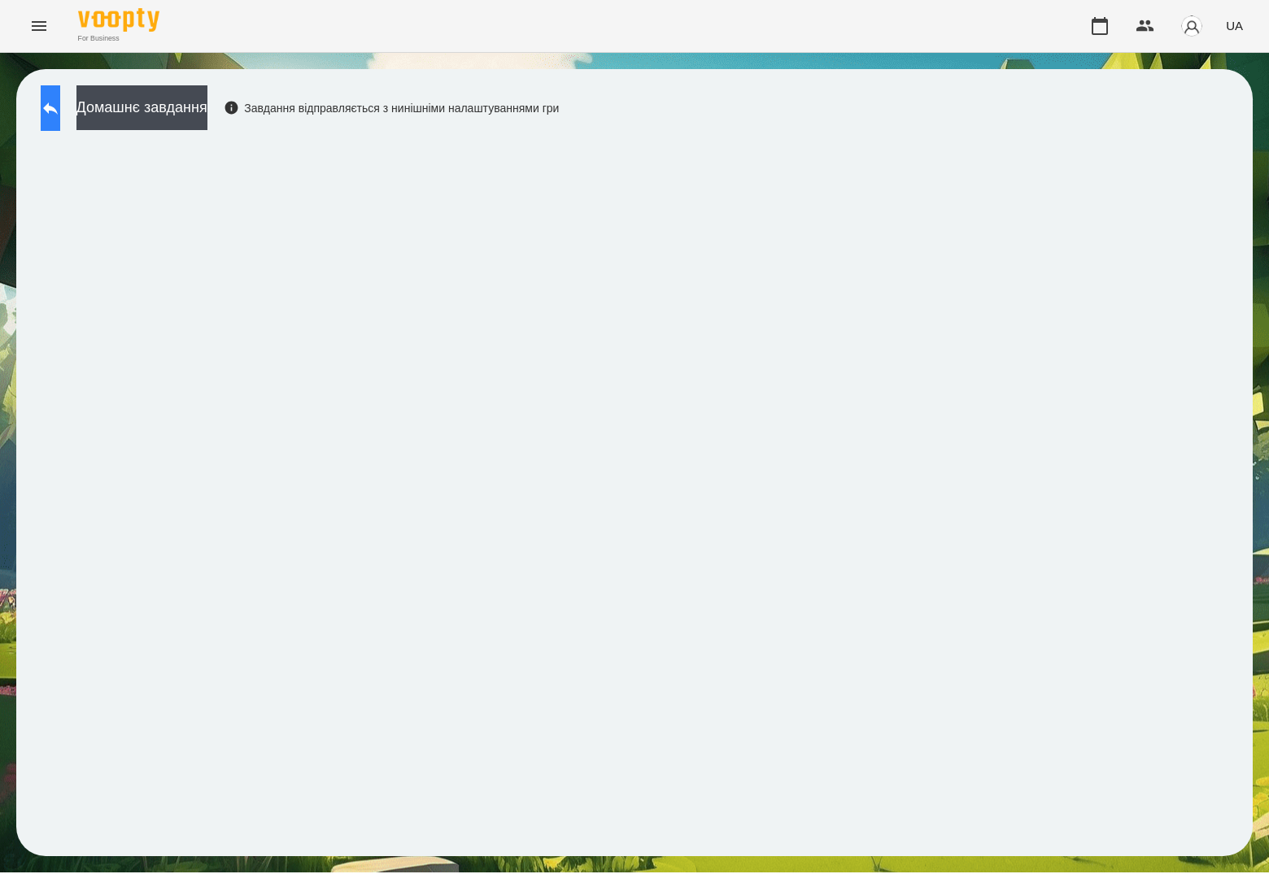
click at [59, 121] on button at bounding box center [51, 108] width 20 height 46
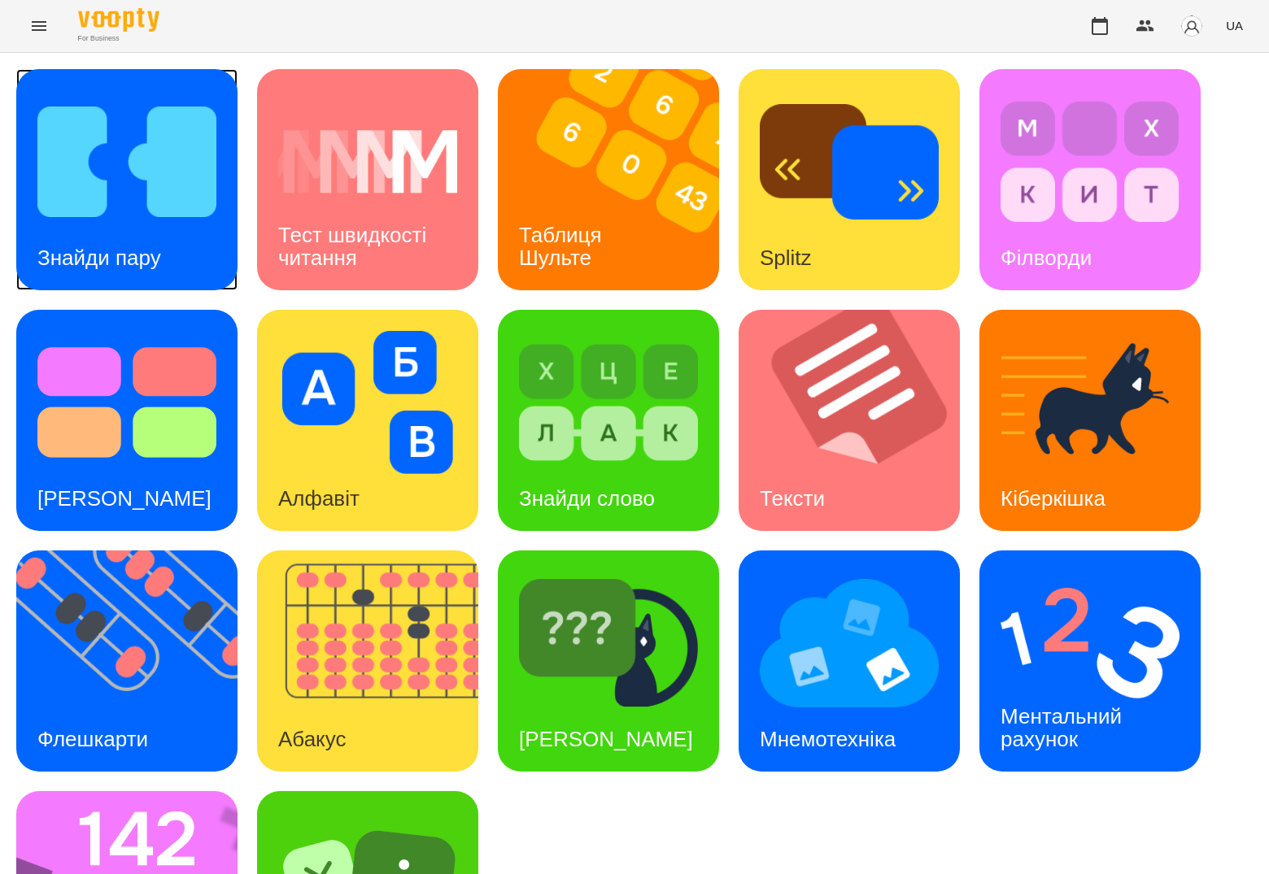
click at [60, 117] on img at bounding box center [126, 161] width 179 height 143
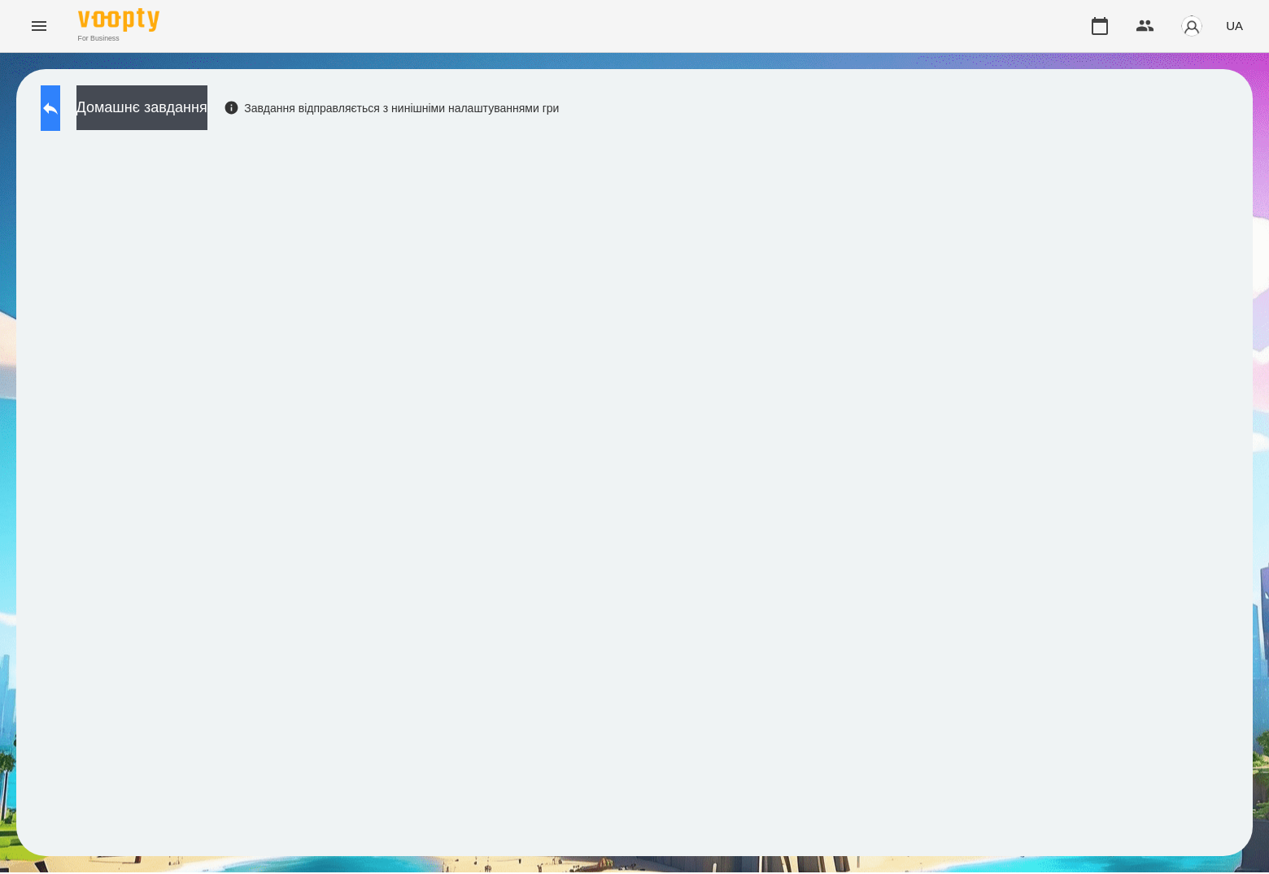
click at [60, 122] on button at bounding box center [51, 108] width 20 height 46
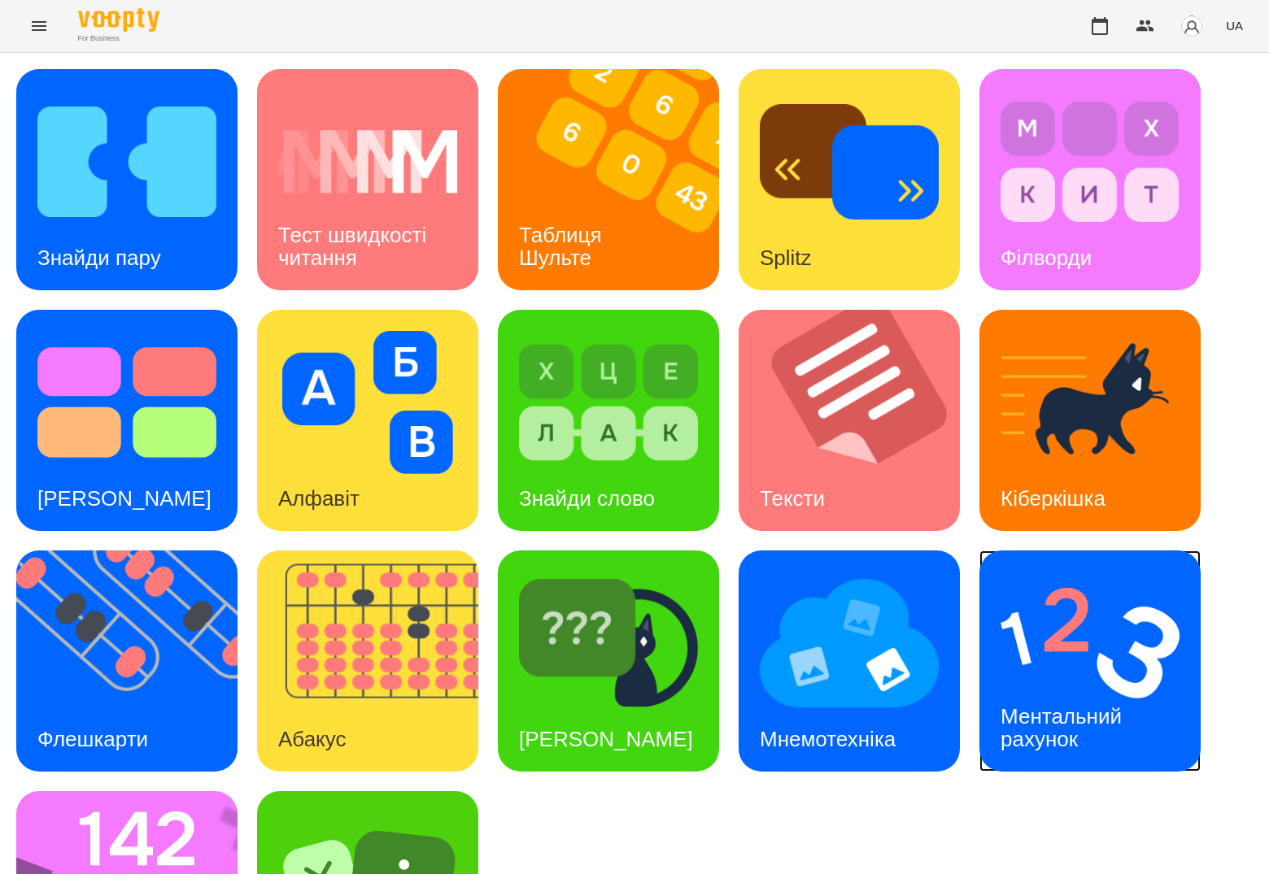
click at [1091, 654] on img at bounding box center [1089, 643] width 179 height 143
